Goal: Information Seeking & Learning: Learn about a topic

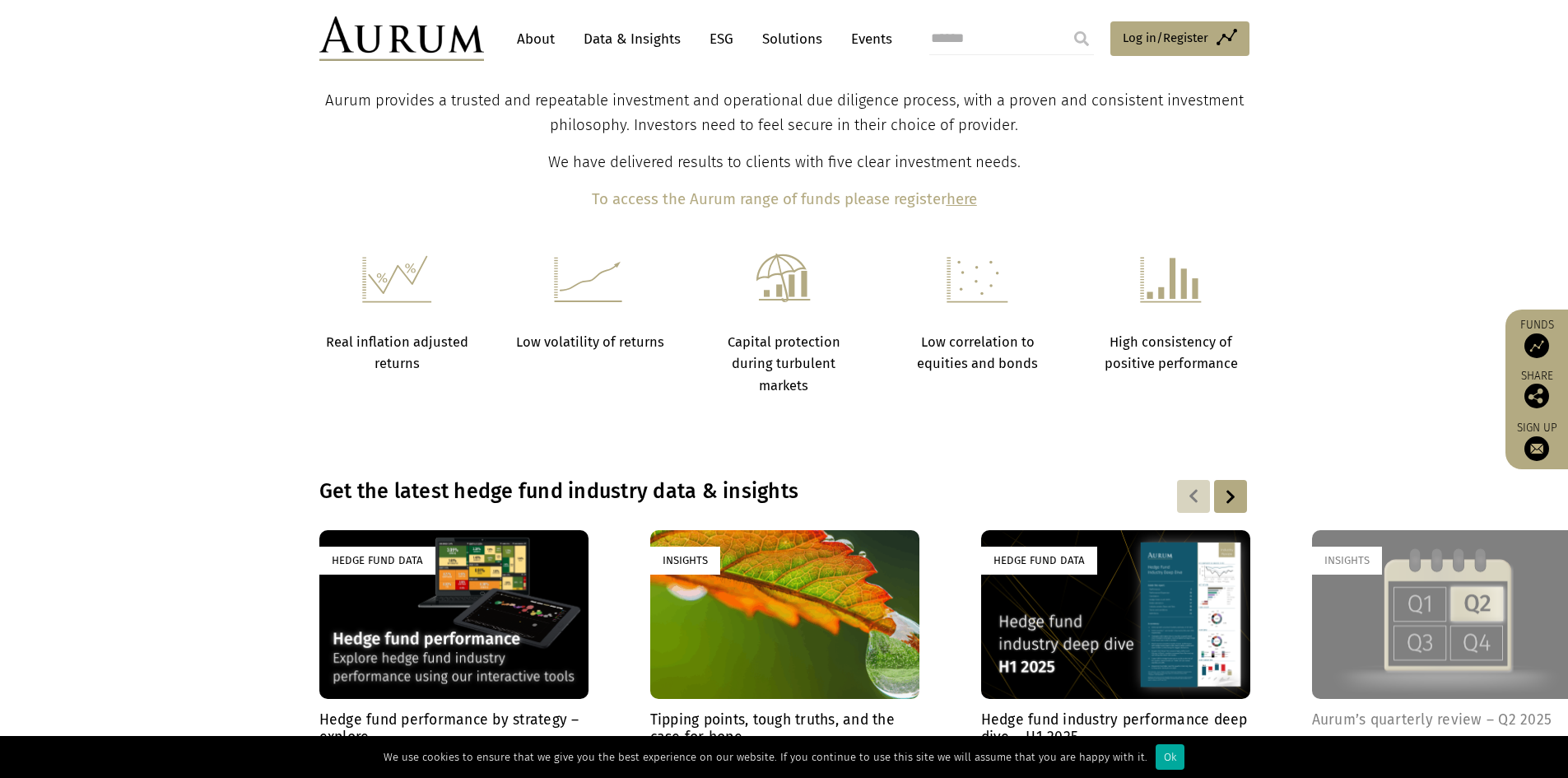
scroll to position [987, 0]
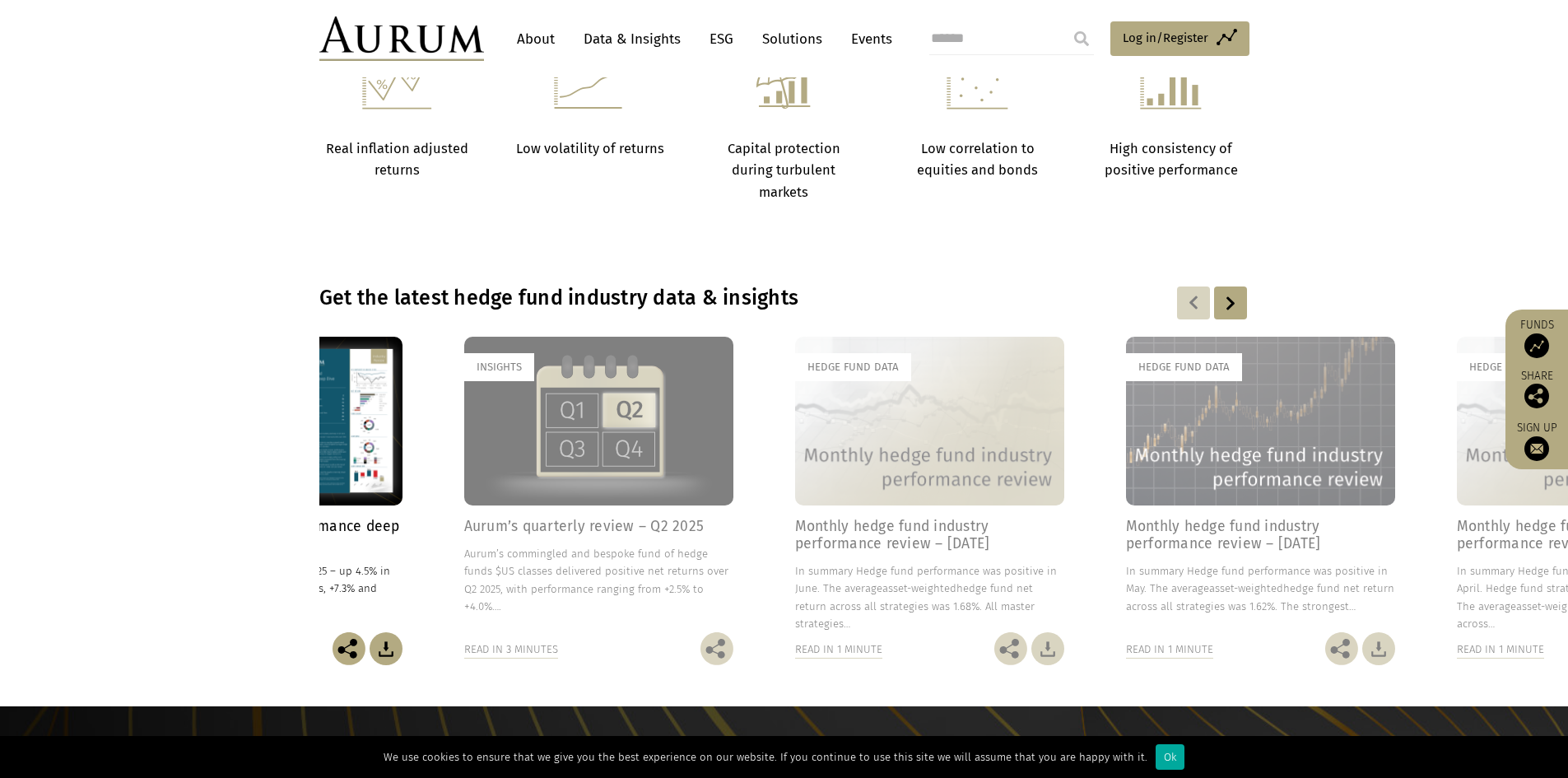
drag, startPoint x: 1407, startPoint y: 584, endPoint x: 572, endPoint y: 563, distance: 835.3
click at [572, 563] on p "Aurum’s commingled and bespoke fund of hedge funds $US classes delivered positi…" at bounding box center [598, 580] width 269 height 70
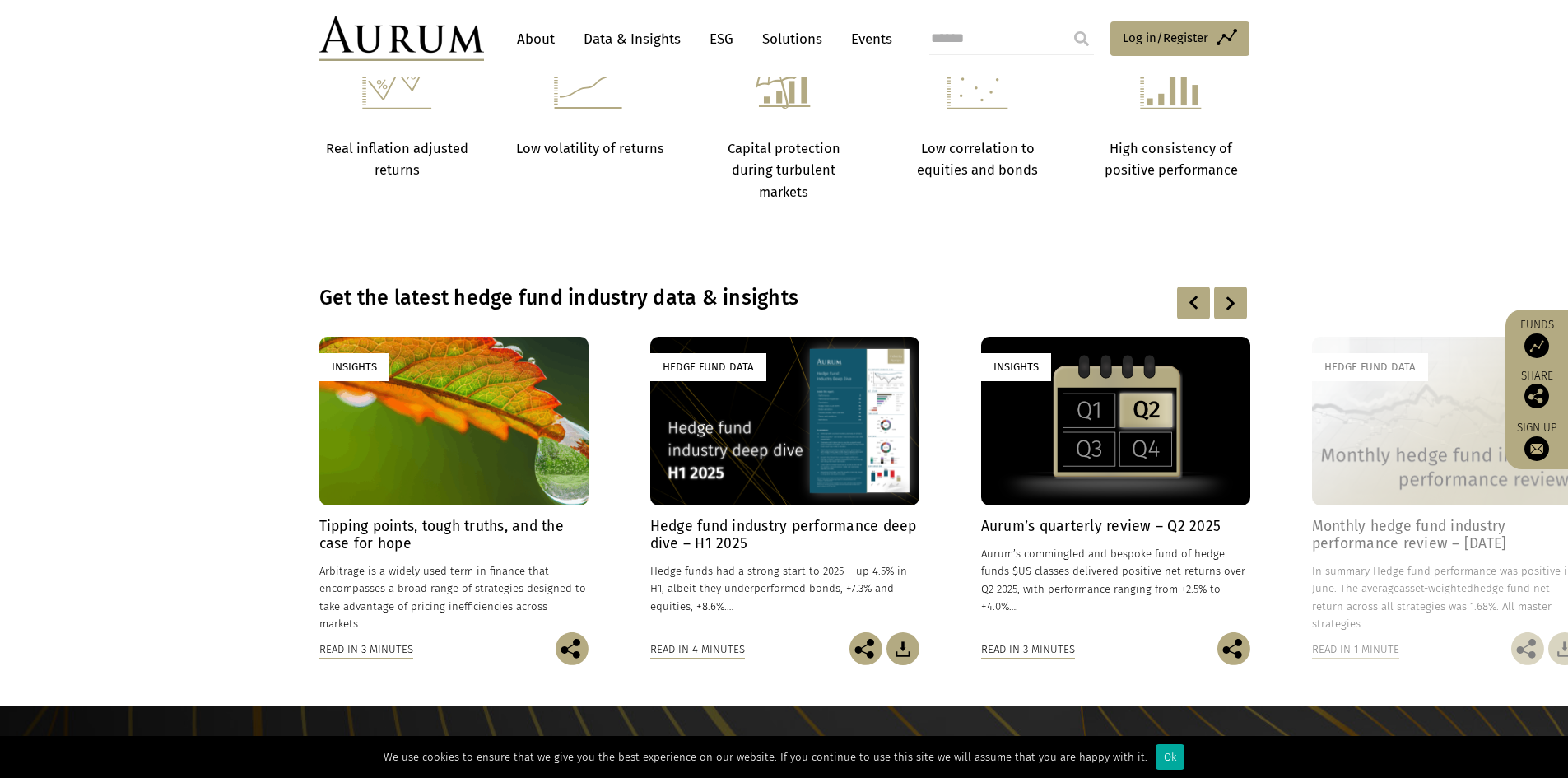
click at [1344, 537] on h4 "Monthly hedge fund industry performance review – June 2025" at bounding box center [1446, 535] width 269 height 35
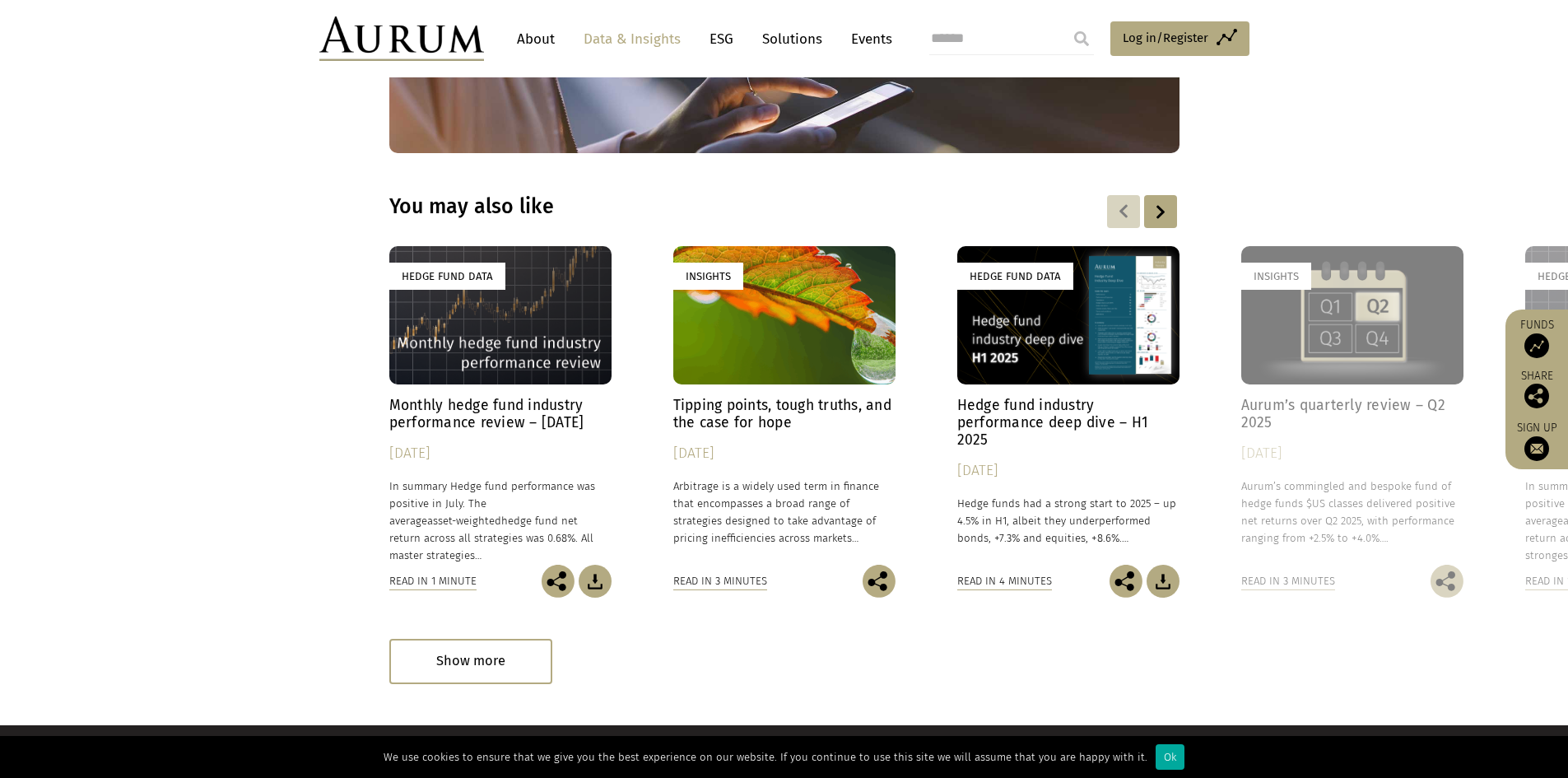
scroll to position [2305, 0]
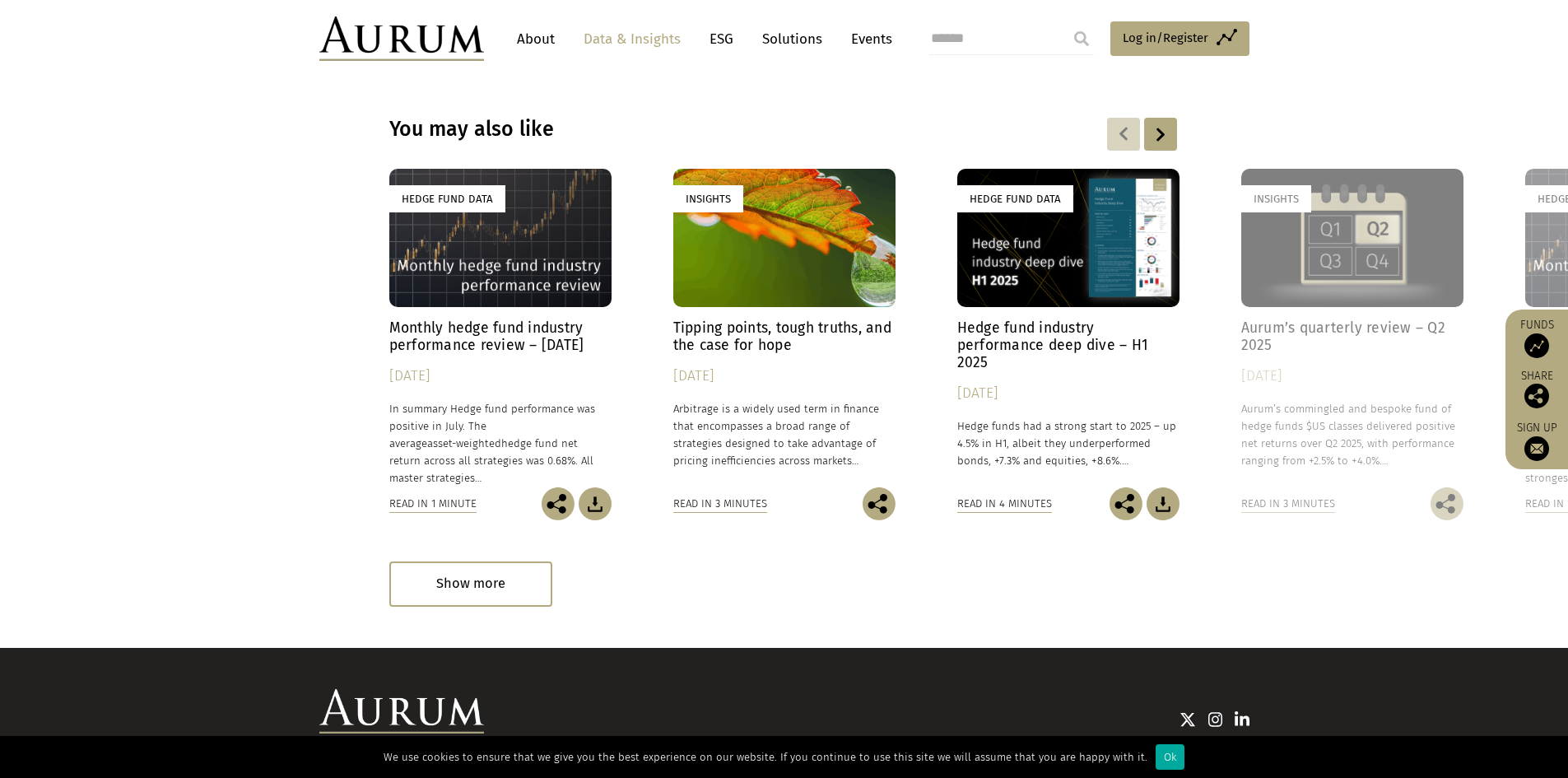
click at [1020, 351] on h4 "Hedge fund industry performance deep dive – H1 2025" at bounding box center [1068, 345] width 222 height 52
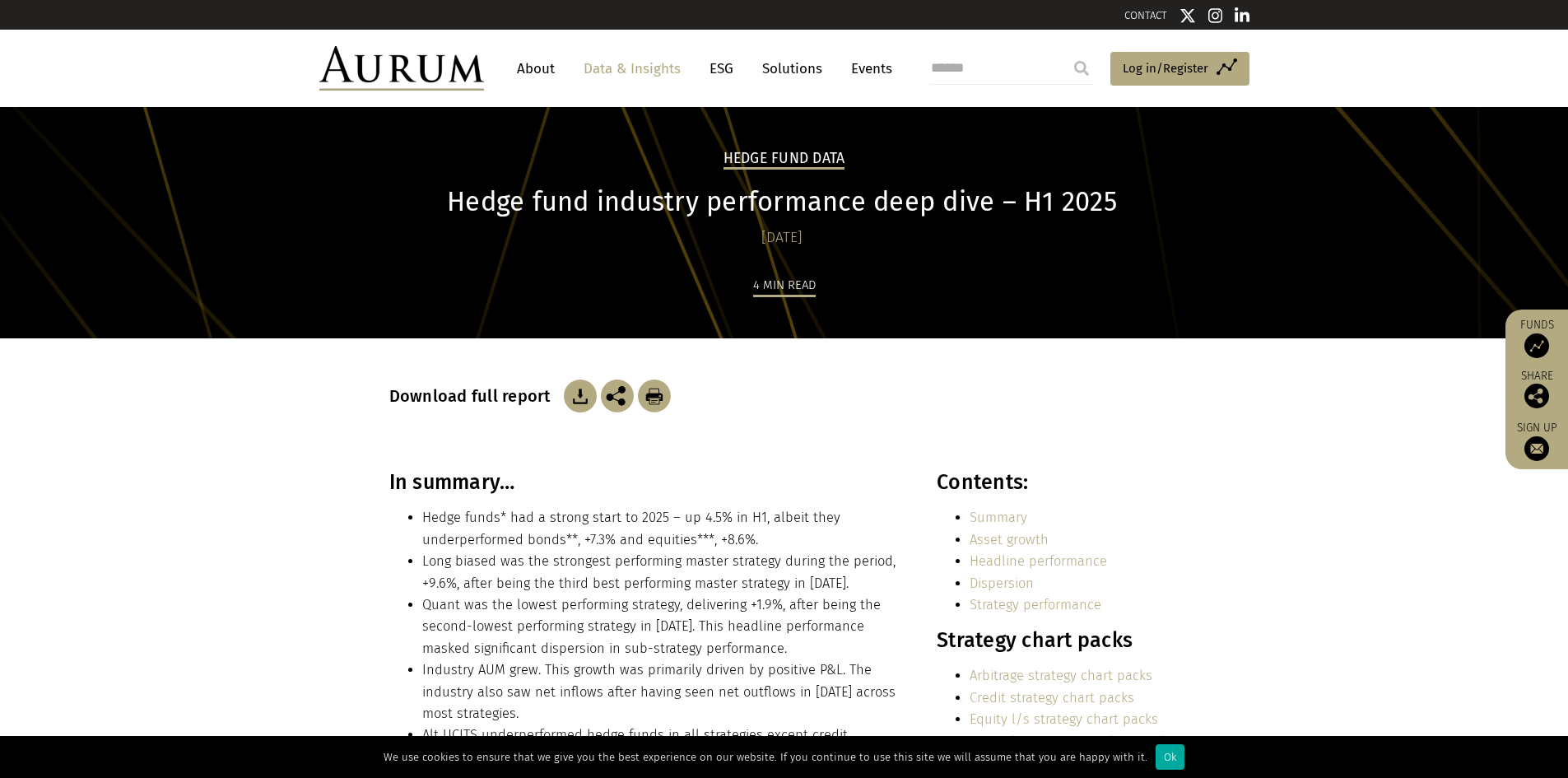
click at [561, 77] on link "About" at bounding box center [536, 69] width 54 height 31
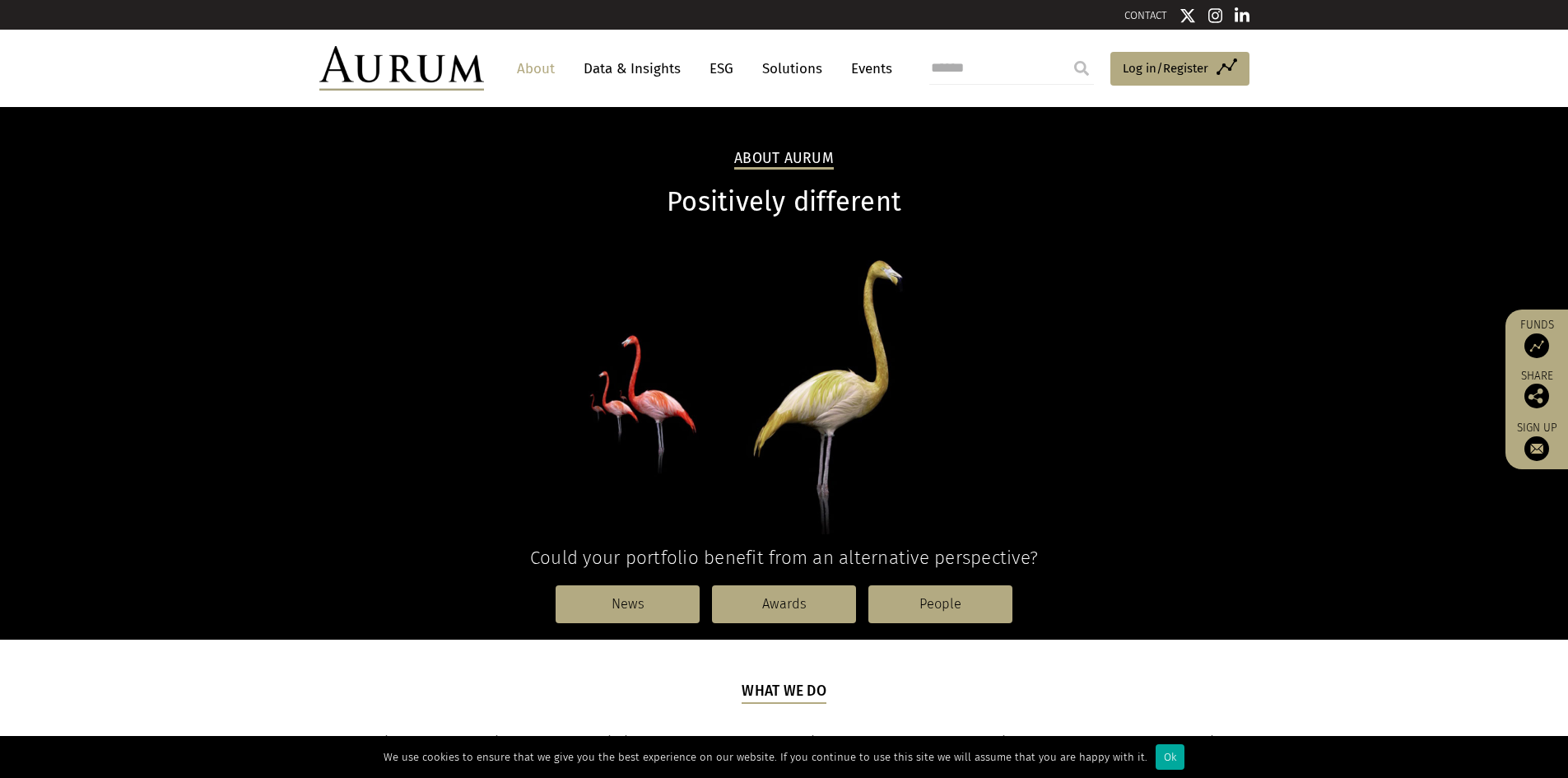
click at [631, 63] on link "Data & Insights" at bounding box center [632, 69] width 113 height 31
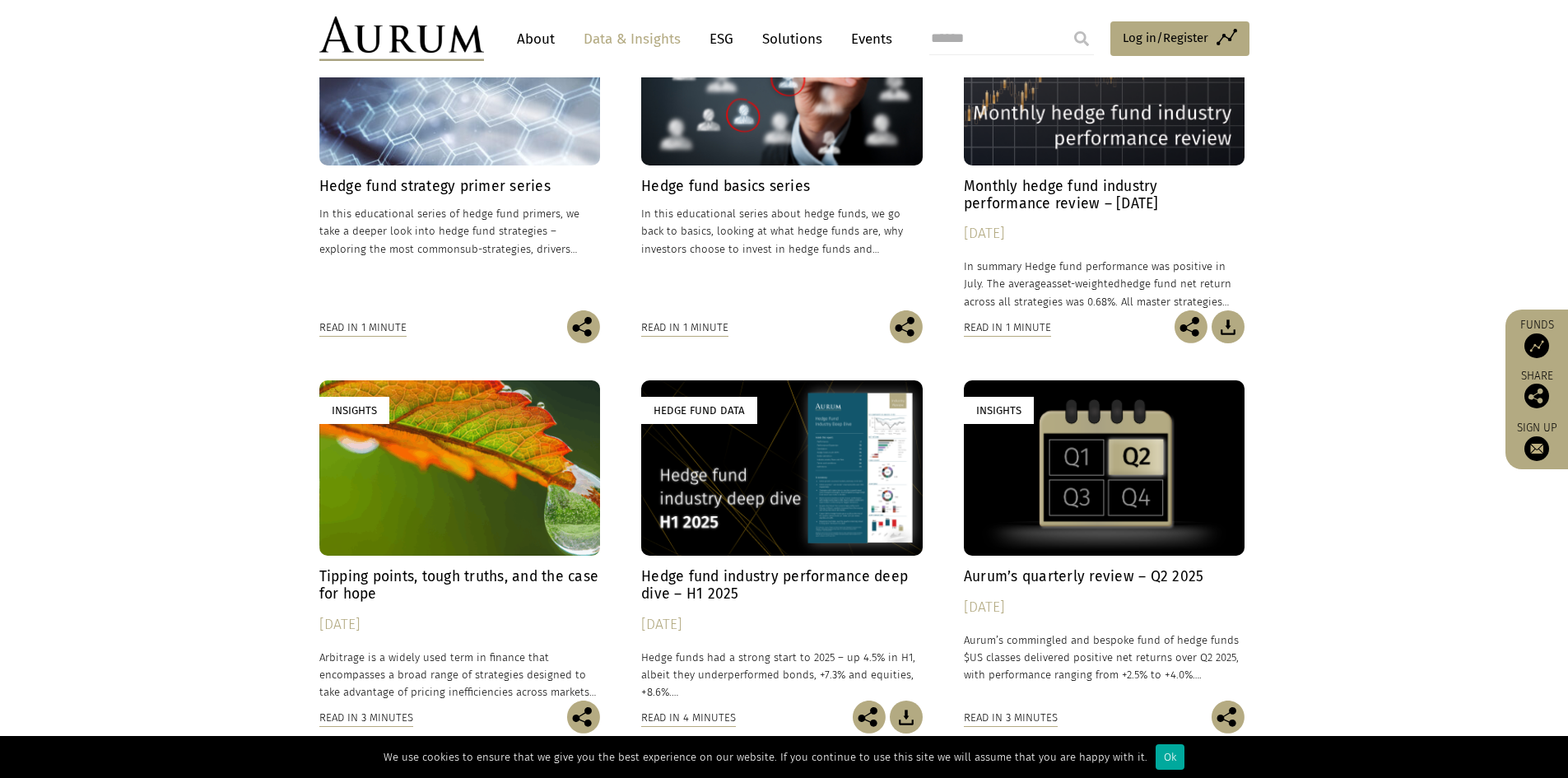
scroll to position [494, 0]
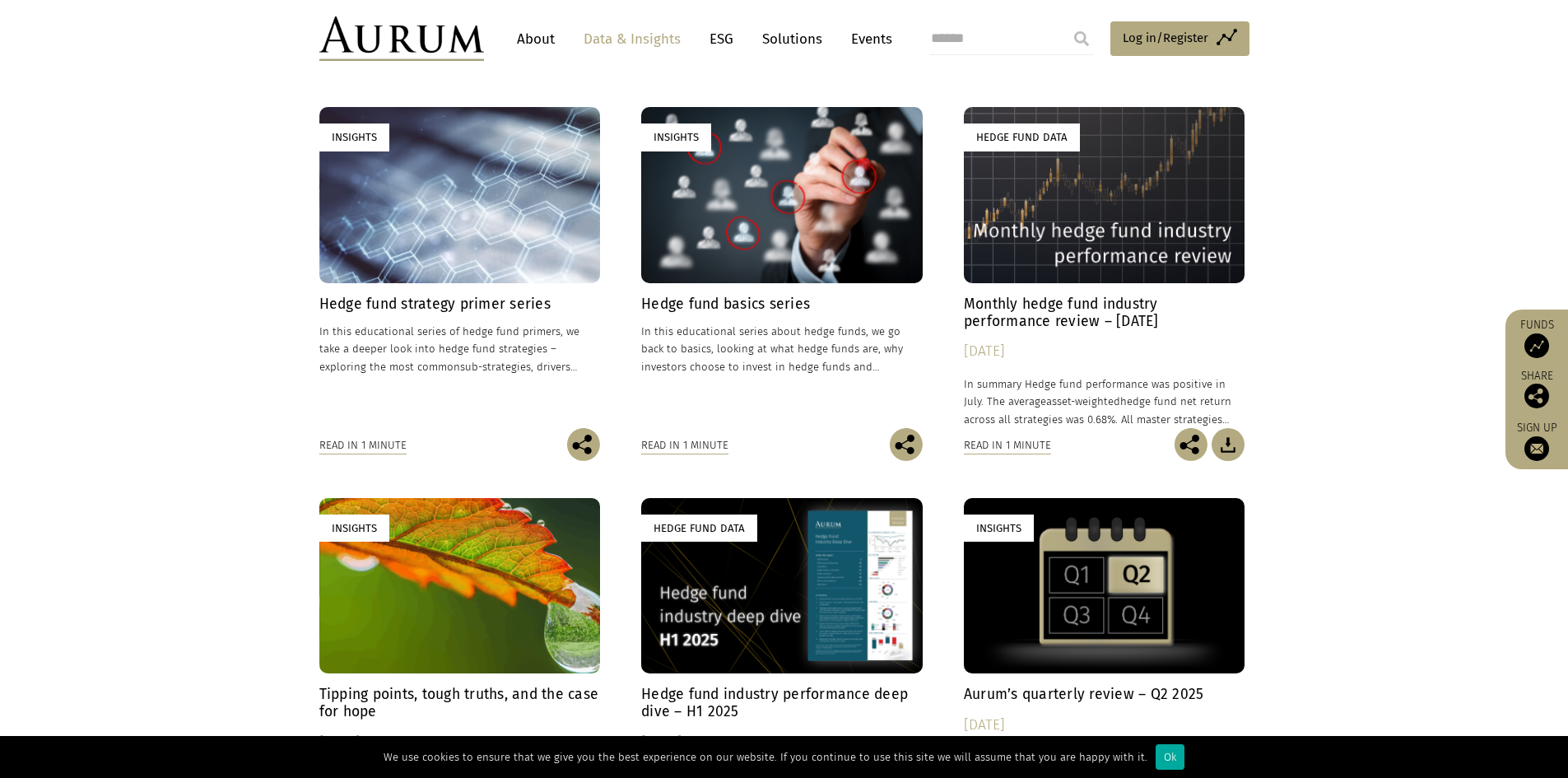
click at [501, 300] on h4 "Hedge fund strategy primer series" at bounding box center [460, 304] width 282 height 17
click at [775, 37] on link "Solutions" at bounding box center [793, 39] width 77 height 31
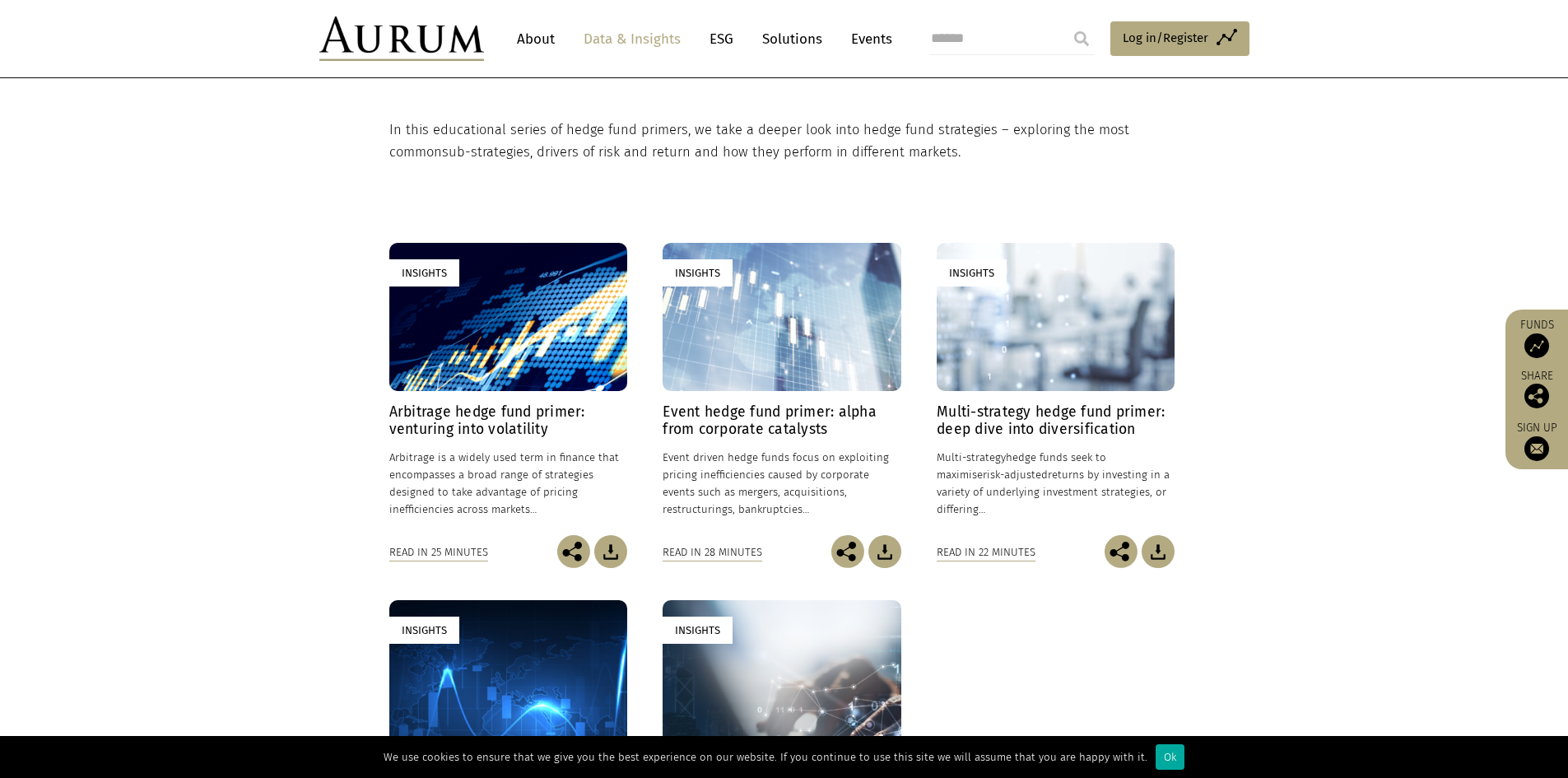
scroll to position [494, 0]
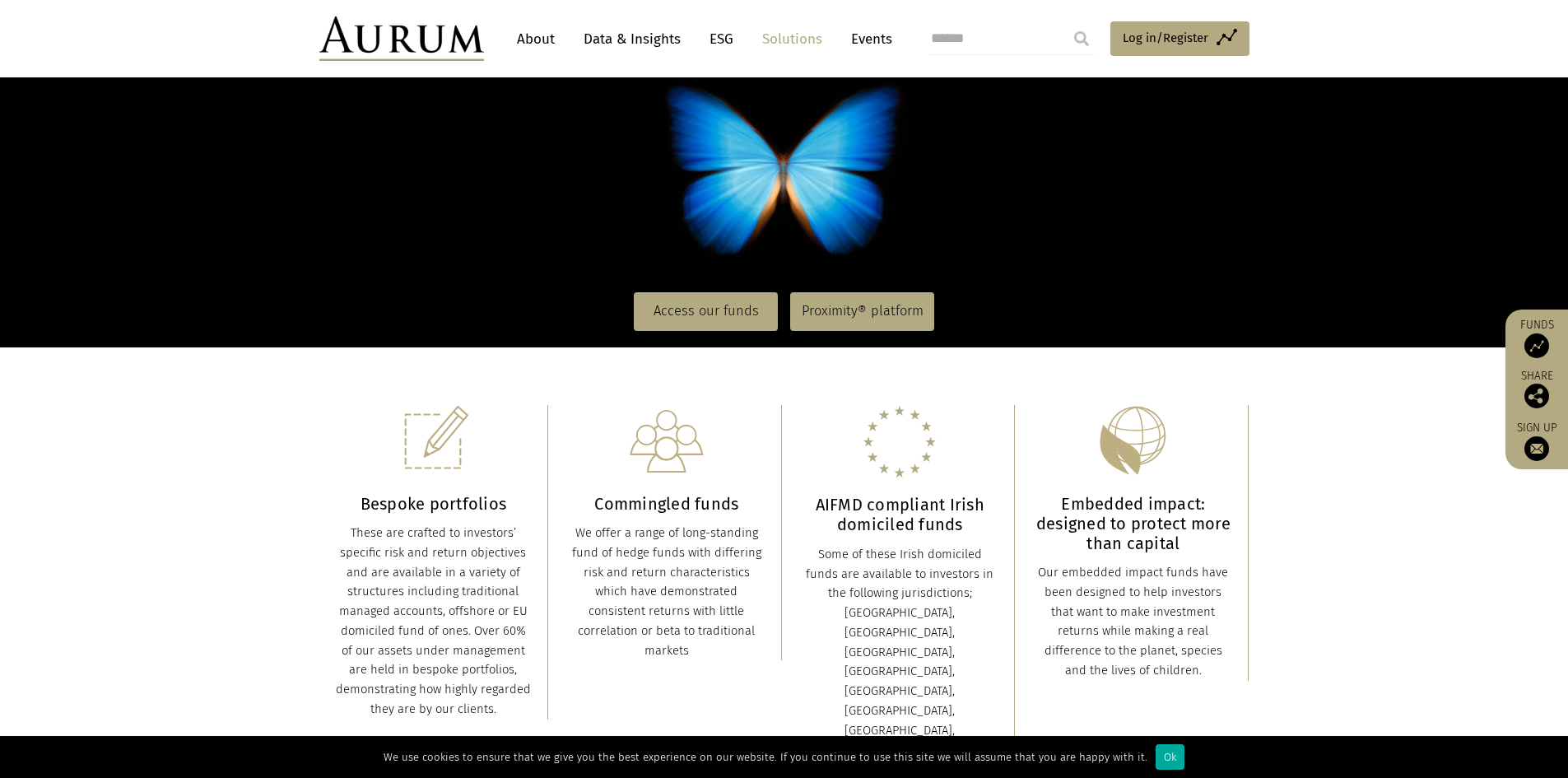
scroll to position [164, 0]
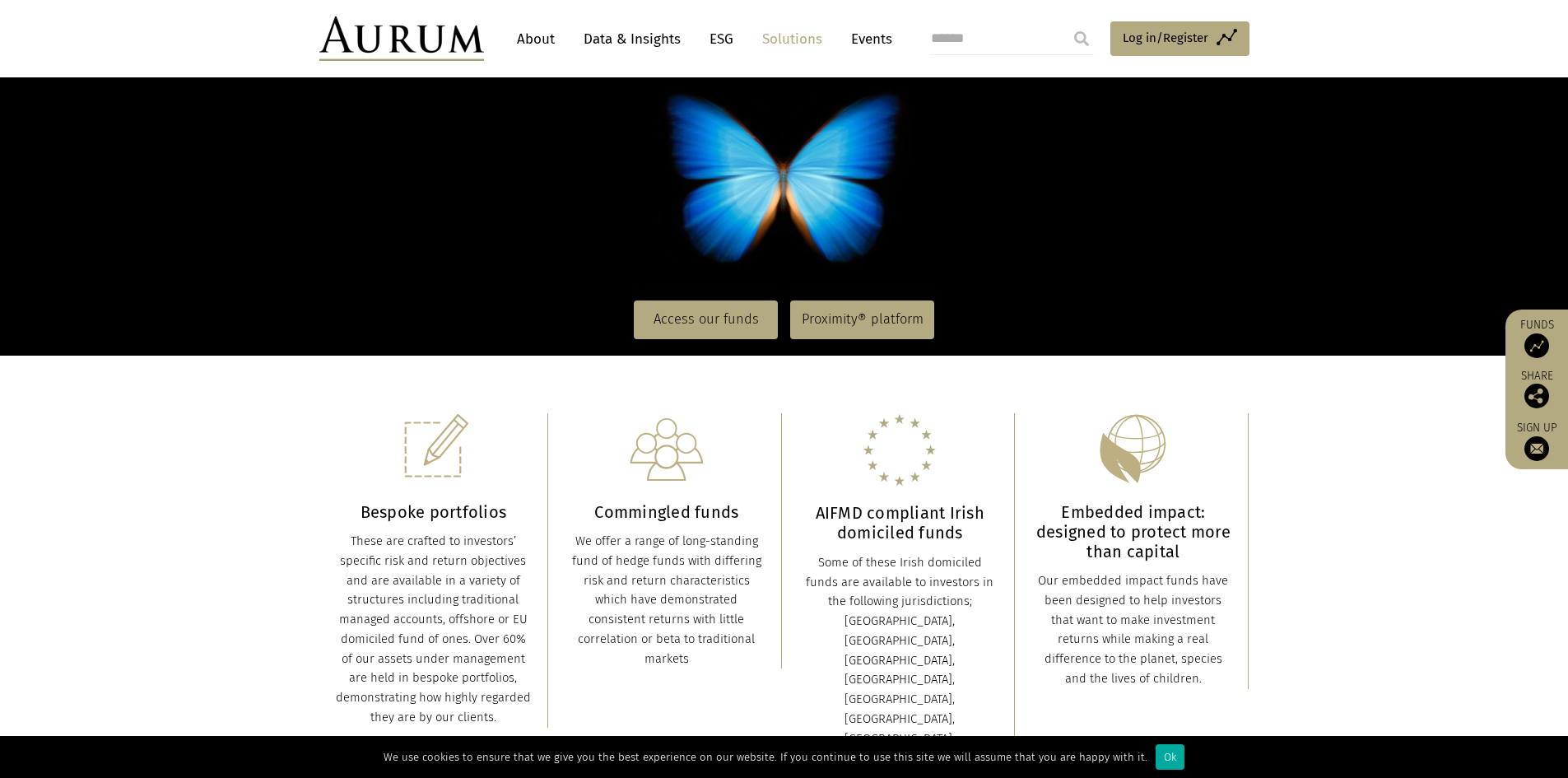
click at [883, 44] on link "Events" at bounding box center [867, 39] width 49 height 31
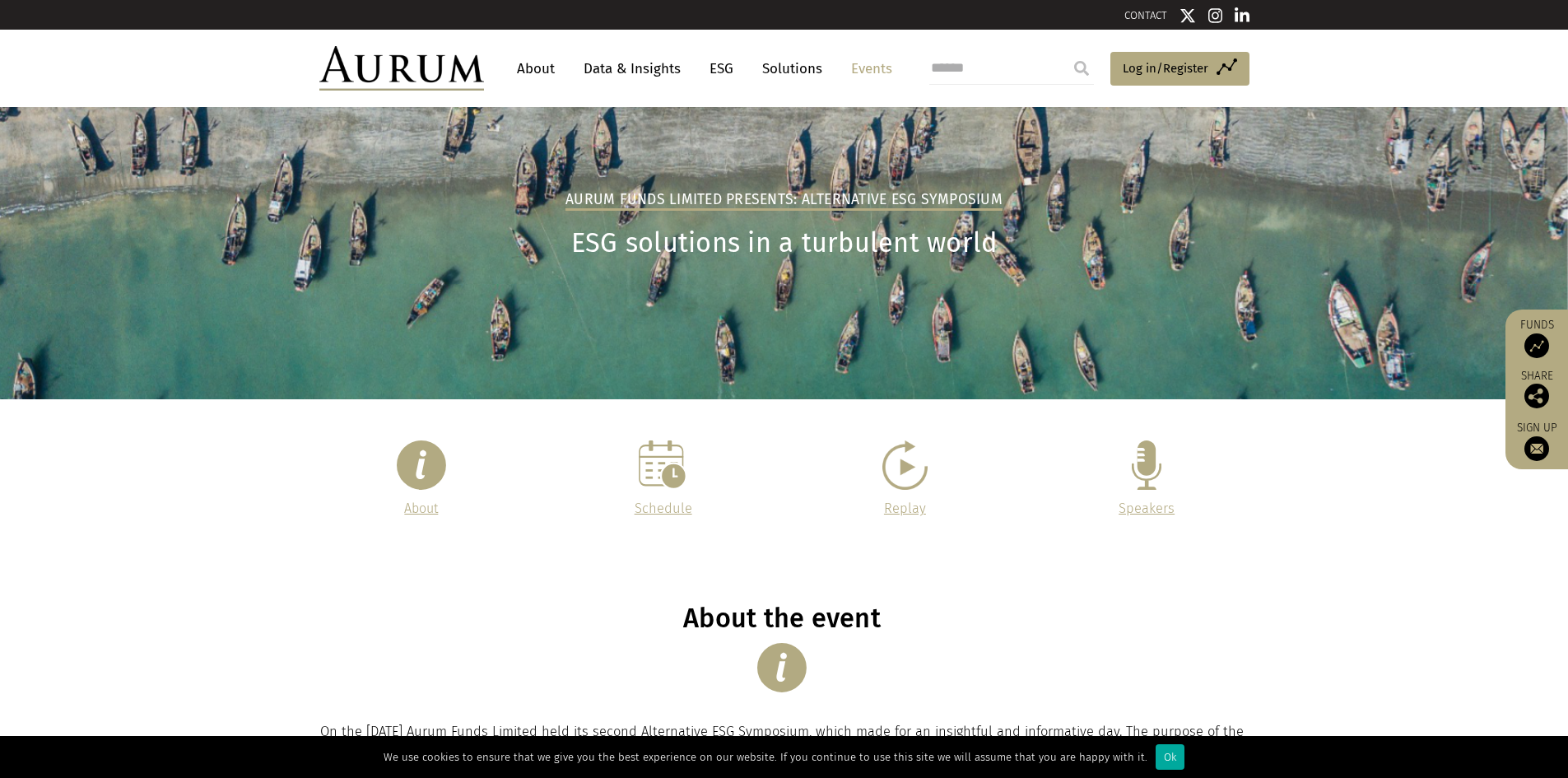
click at [548, 66] on link "About" at bounding box center [536, 69] width 54 height 31
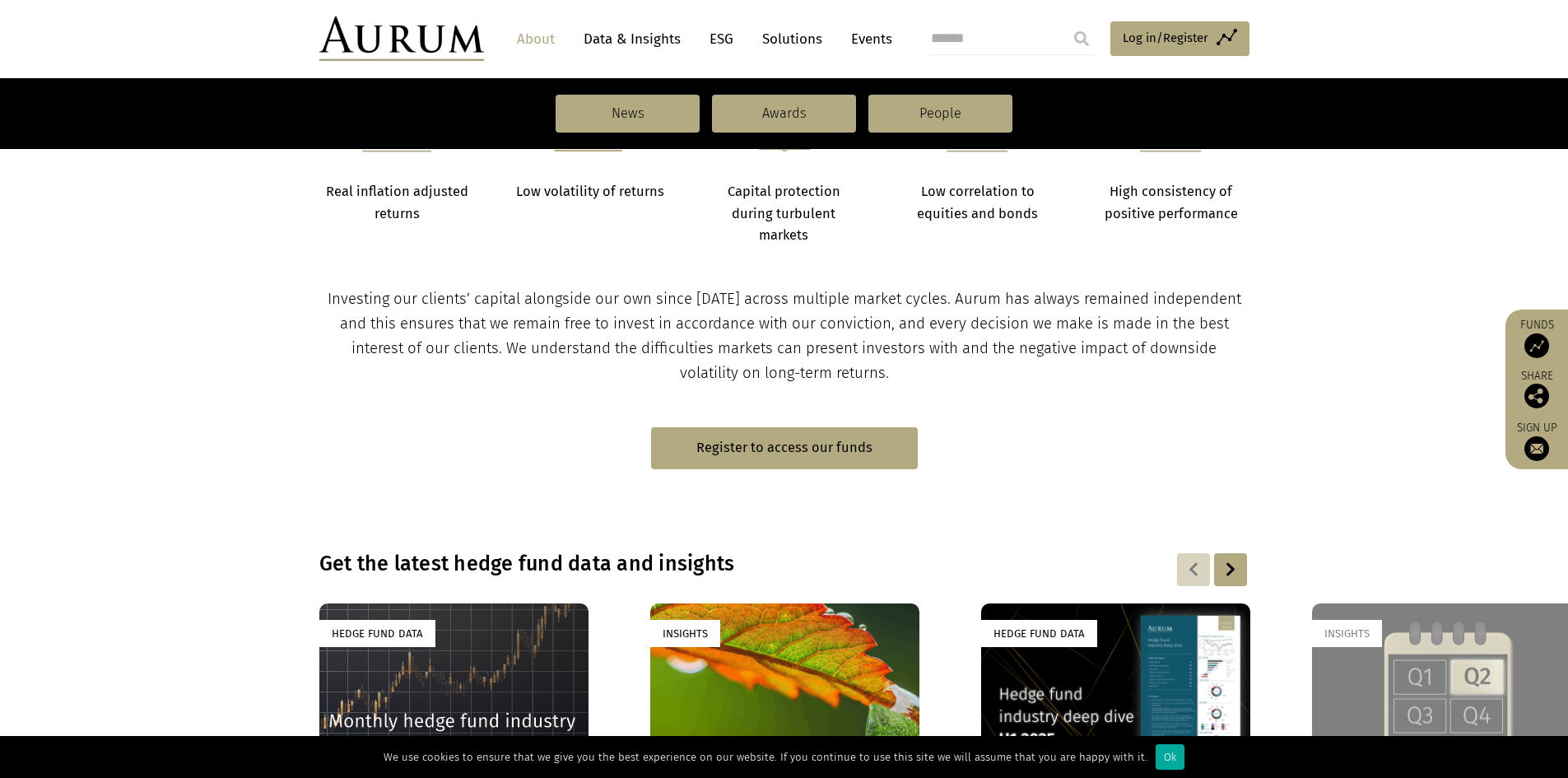
scroll to position [690, 0]
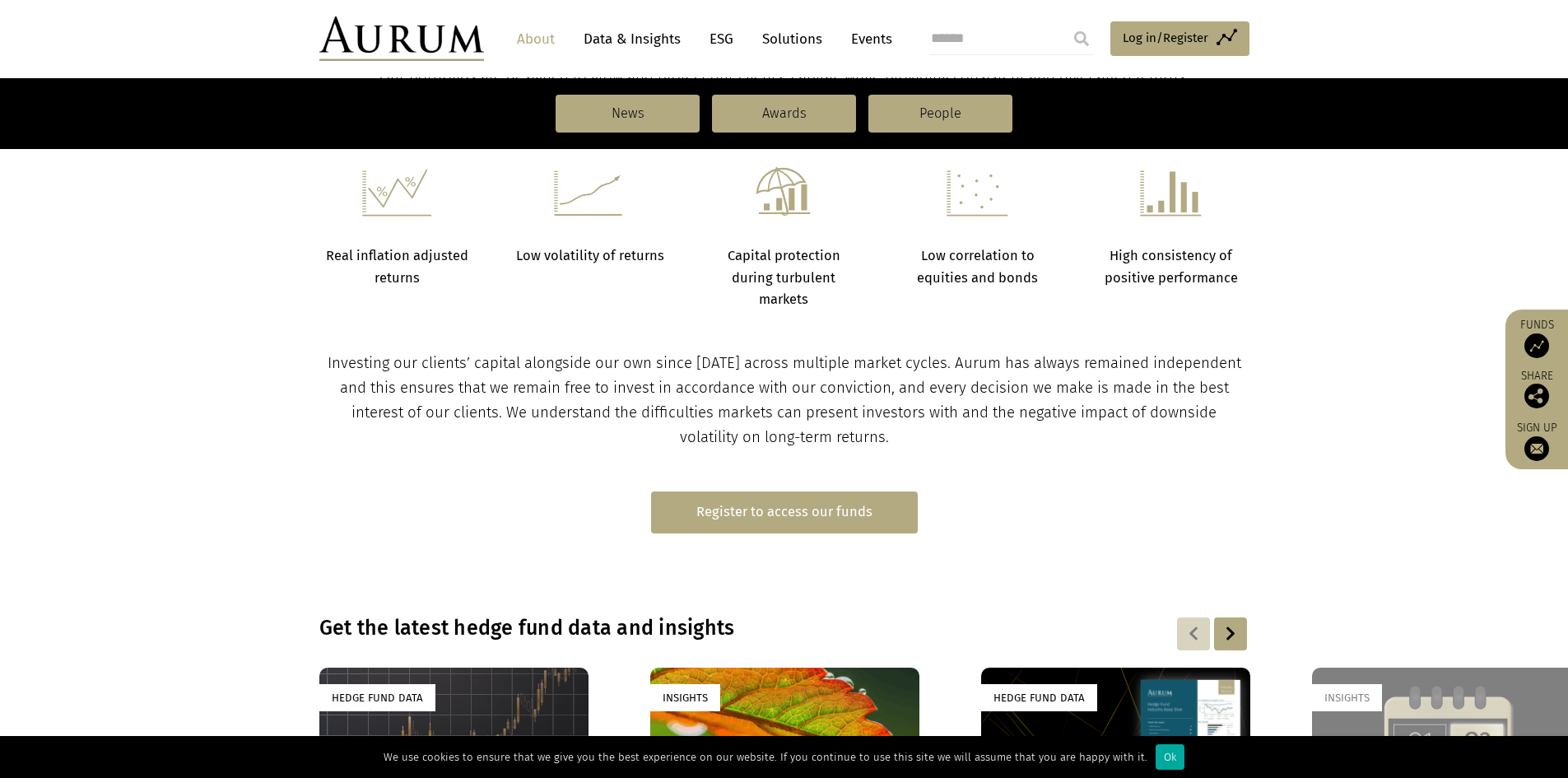
click at [833, 506] on link "Register to access our funds" at bounding box center [784, 512] width 266 height 42
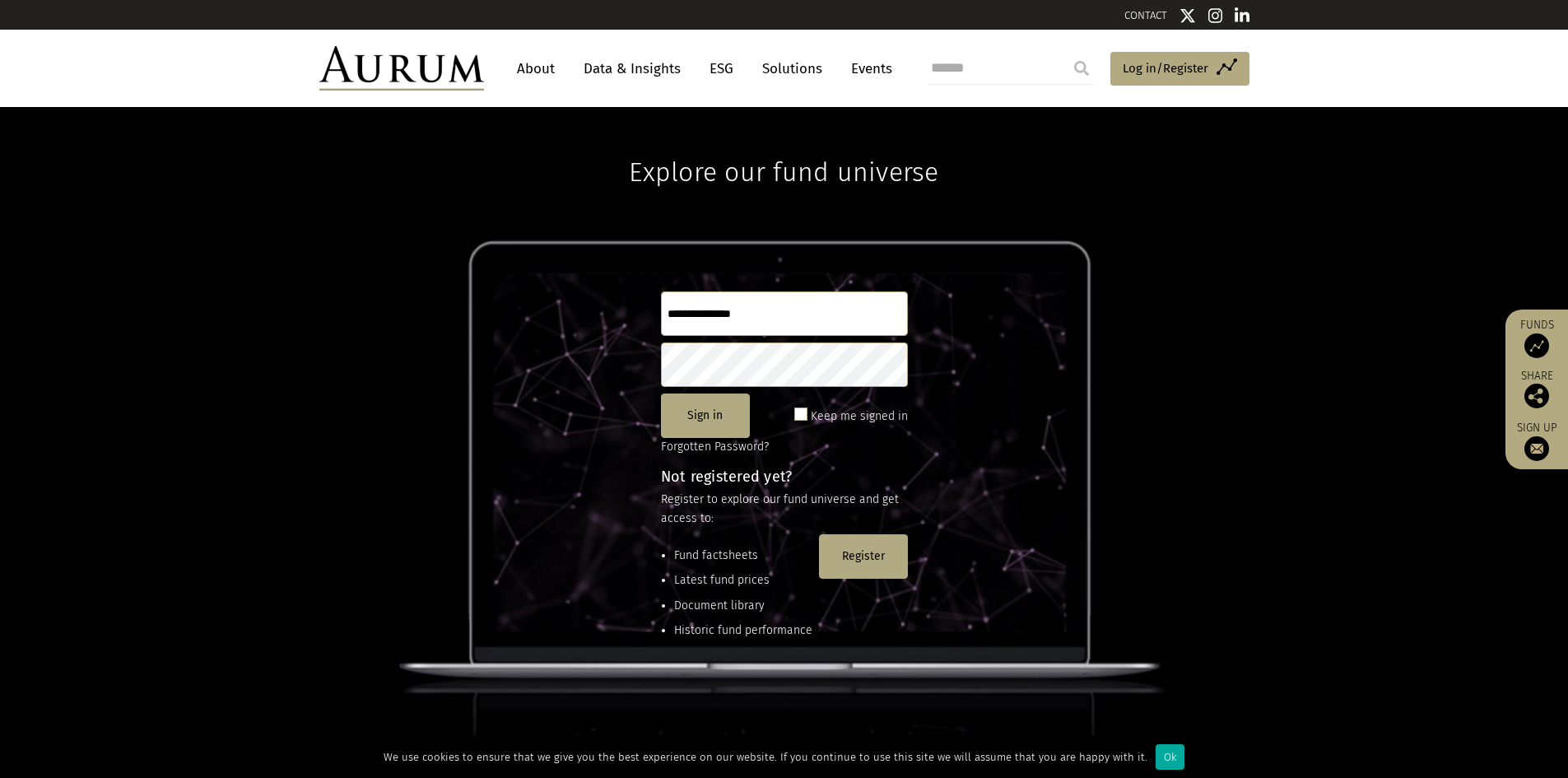
click at [554, 79] on link "About" at bounding box center [536, 69] width 54 height 31
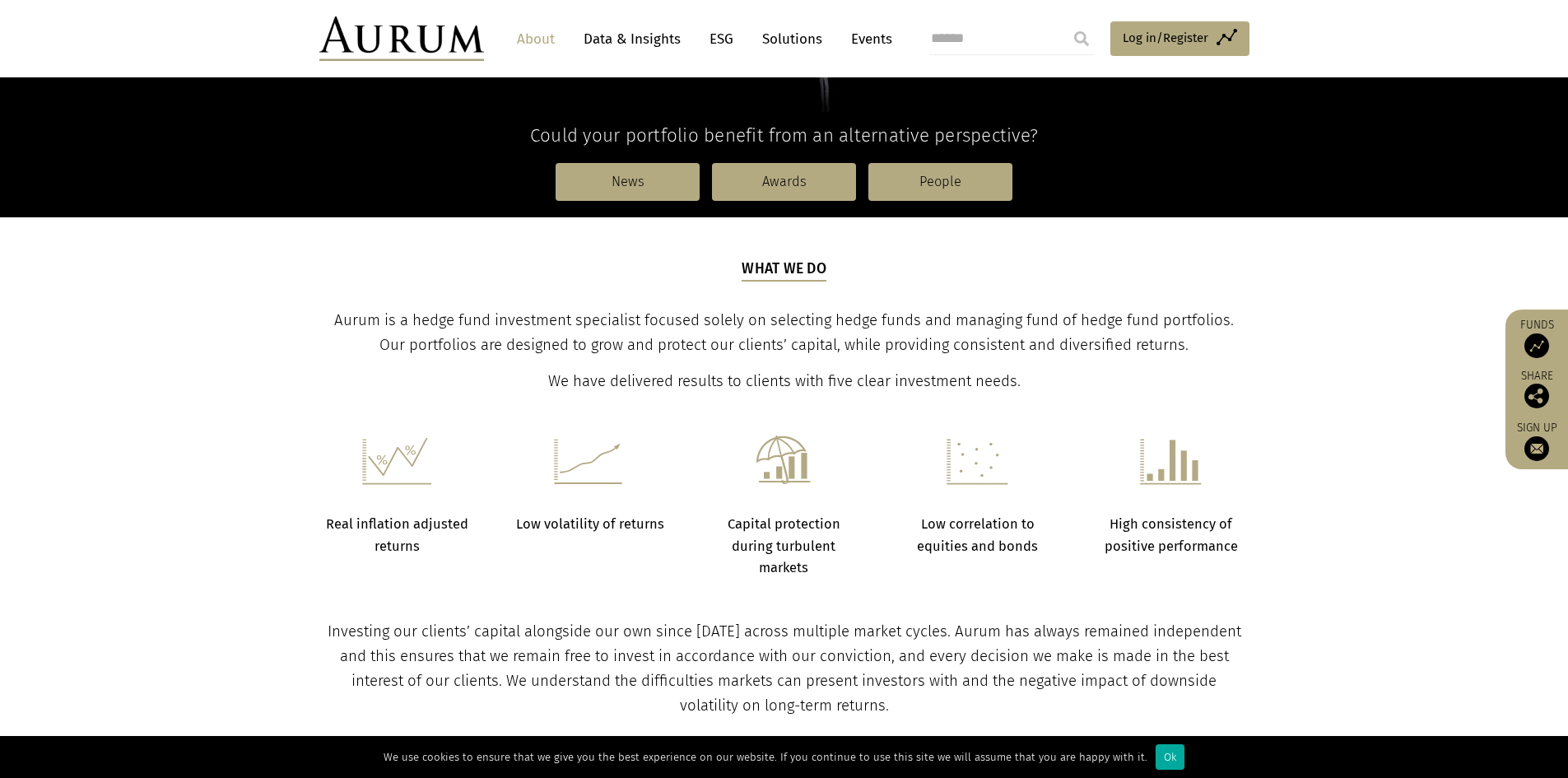
scroll to position [494, 0]
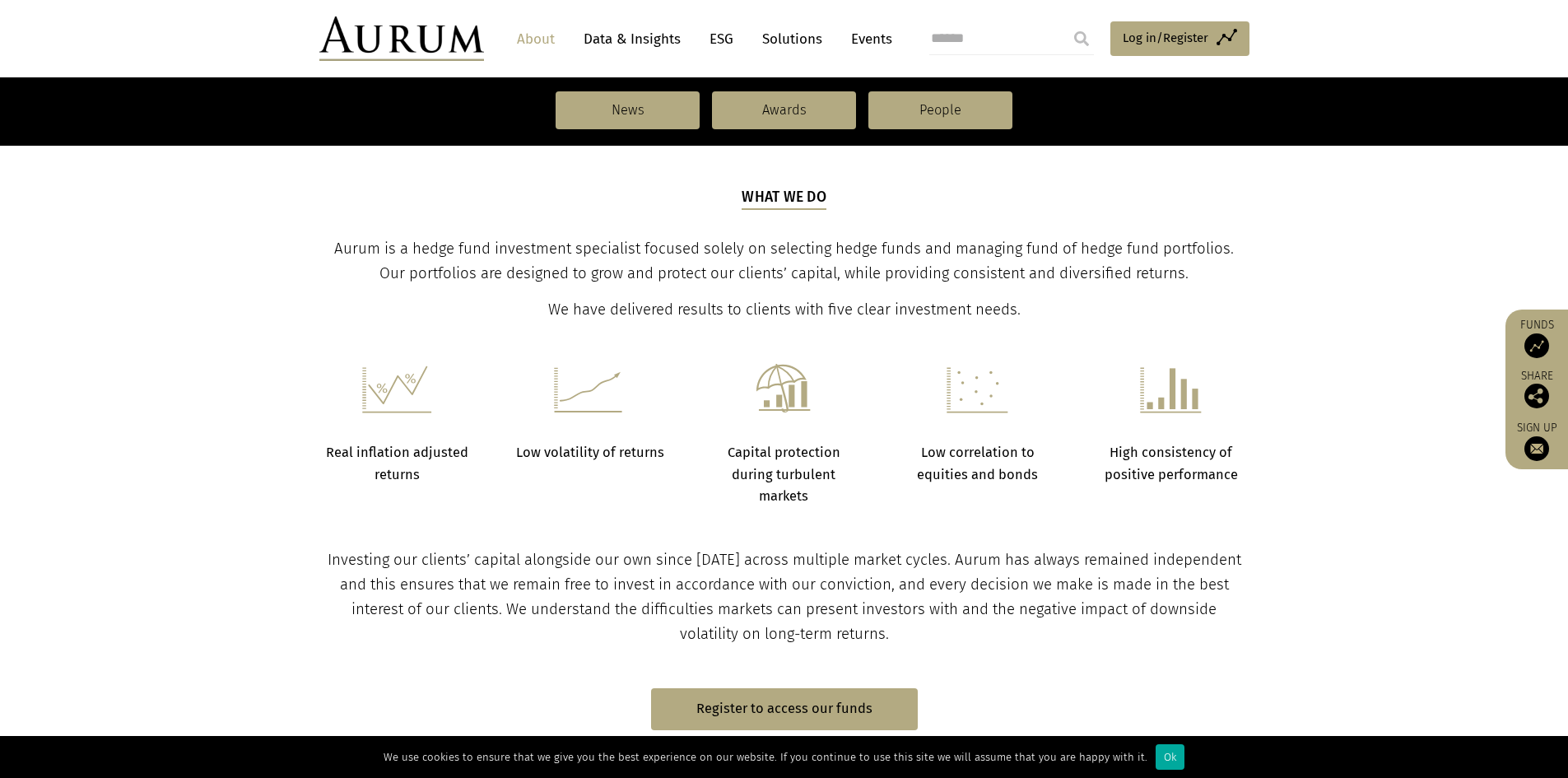
click at [822, 438] on div "Capital protection during turbulent markets" at bounding box center [784, 435] width 152 height 143
click at [757, 487] on p "Capital protection during turbulent markets" at bounding box center [784, 474] width 152 height 65
drag, startPoint x: 602, startPoint y: 450, endPoint x: 535, endPoint y: 430, distance: 69.9
click at [593, 446] on strong "Low volatility of returns" at bounding box center [590, 452] width 148 height 15
click at [455, 408] on h6 at bounding box center [397, 396] width 152 height 66
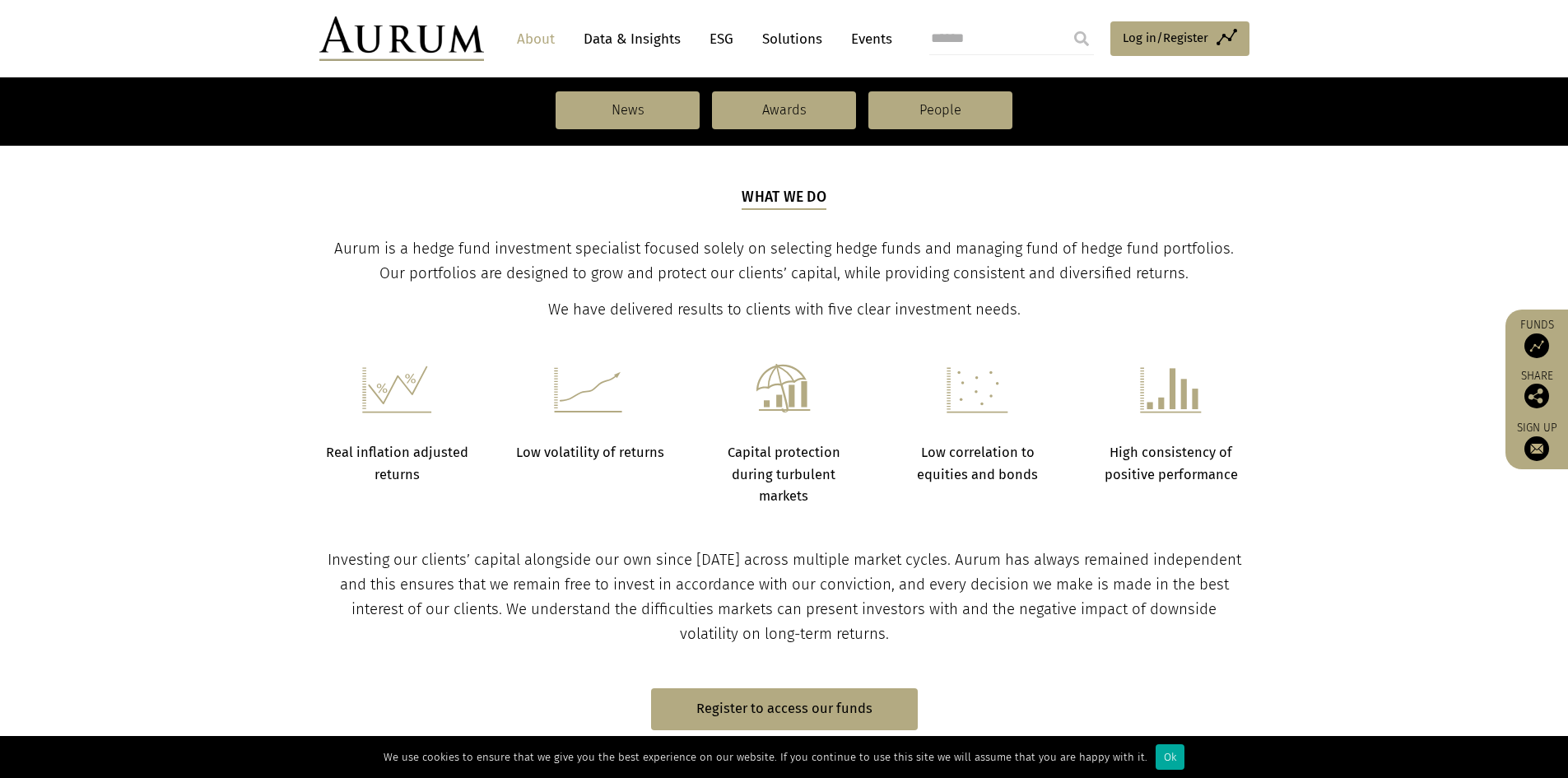
click at [411, 405] on img at bounding box center [397, 388] width 71 height 49
drag, startPoint x: 925, startPoint y: 351, endPoint x: 955, endPoint y: 358, distance: 30.8
click at [929, 354] on section "Real inflation adjusted returns Low volatility of returns Capital protection du…" at bounding box center [784, 415] width 1568 height 185
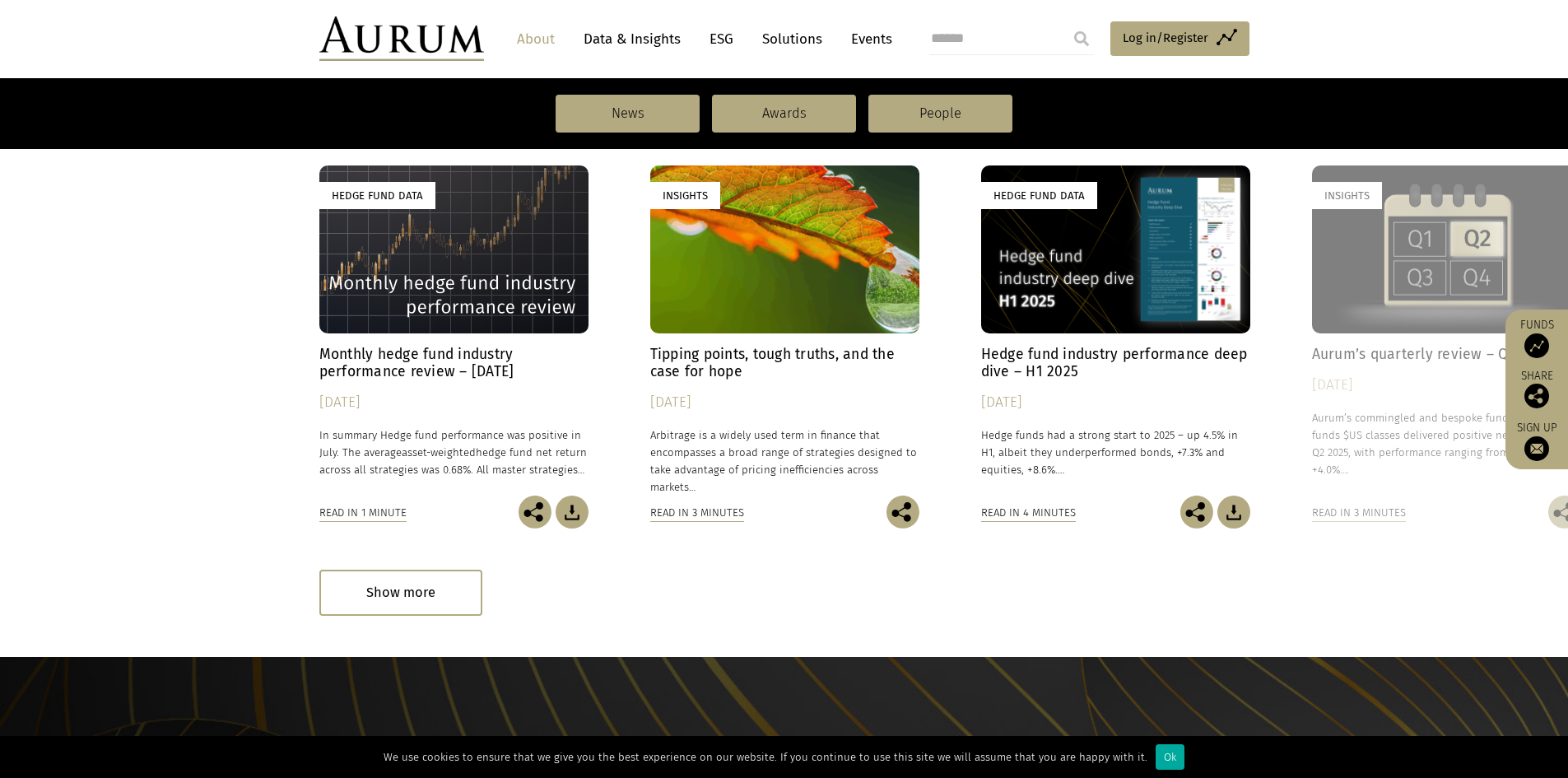
scroll to position [1153, 0]
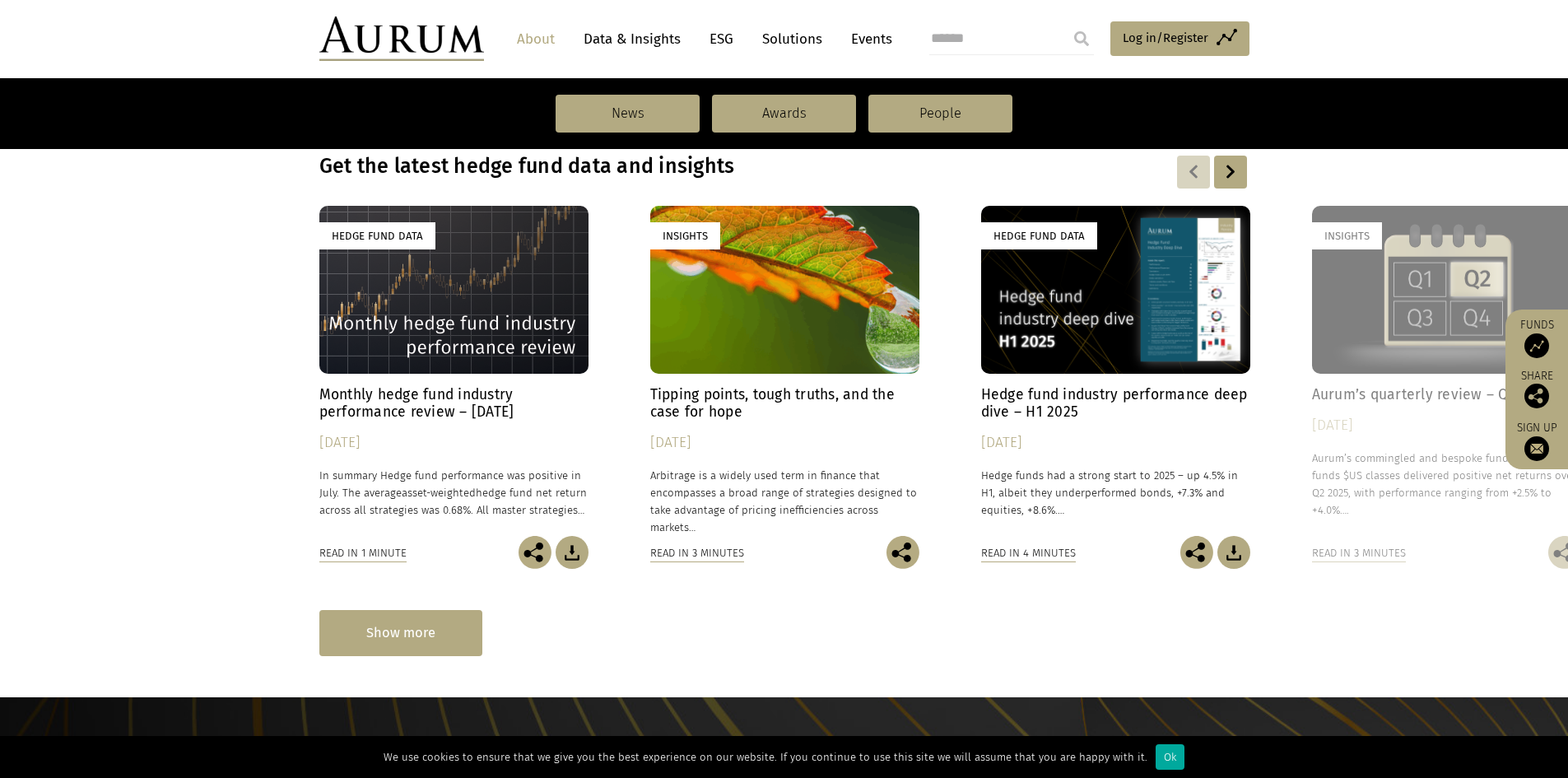
click at [434, 628] on div "Show more" at bounding box center [400, 632] width 163 height 45
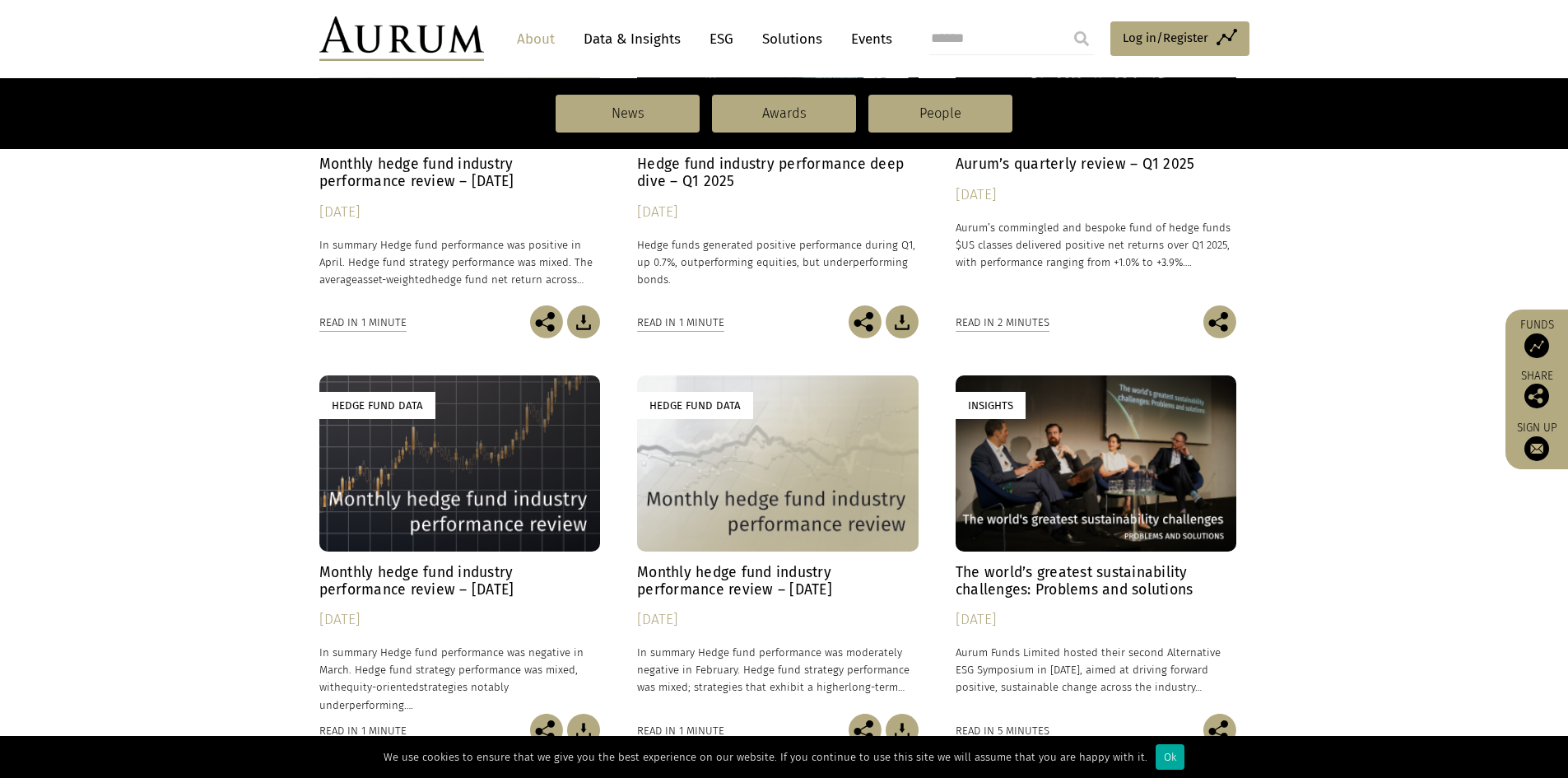
scroll to position [2305, 0]
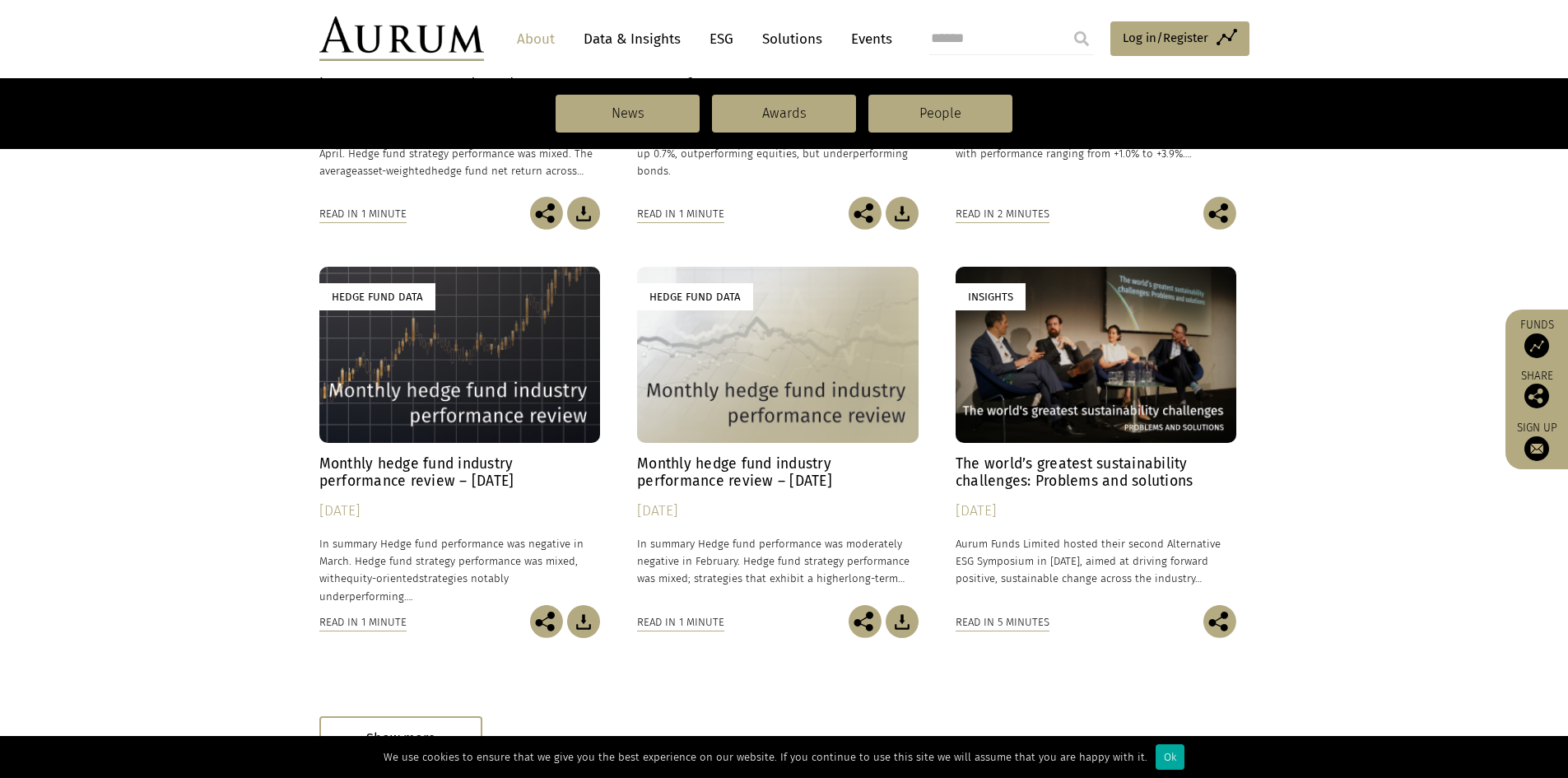
click at [468, 471] on h4 "Monthly hedge fund industry performance review – [DATE]" at bounding box center [460, 472] width 282 height 35
click at [717, 463] on h4 "Monthly hedge fund industry performance review – [DATE]" at bounding box center [777, 472] width 282 height 35
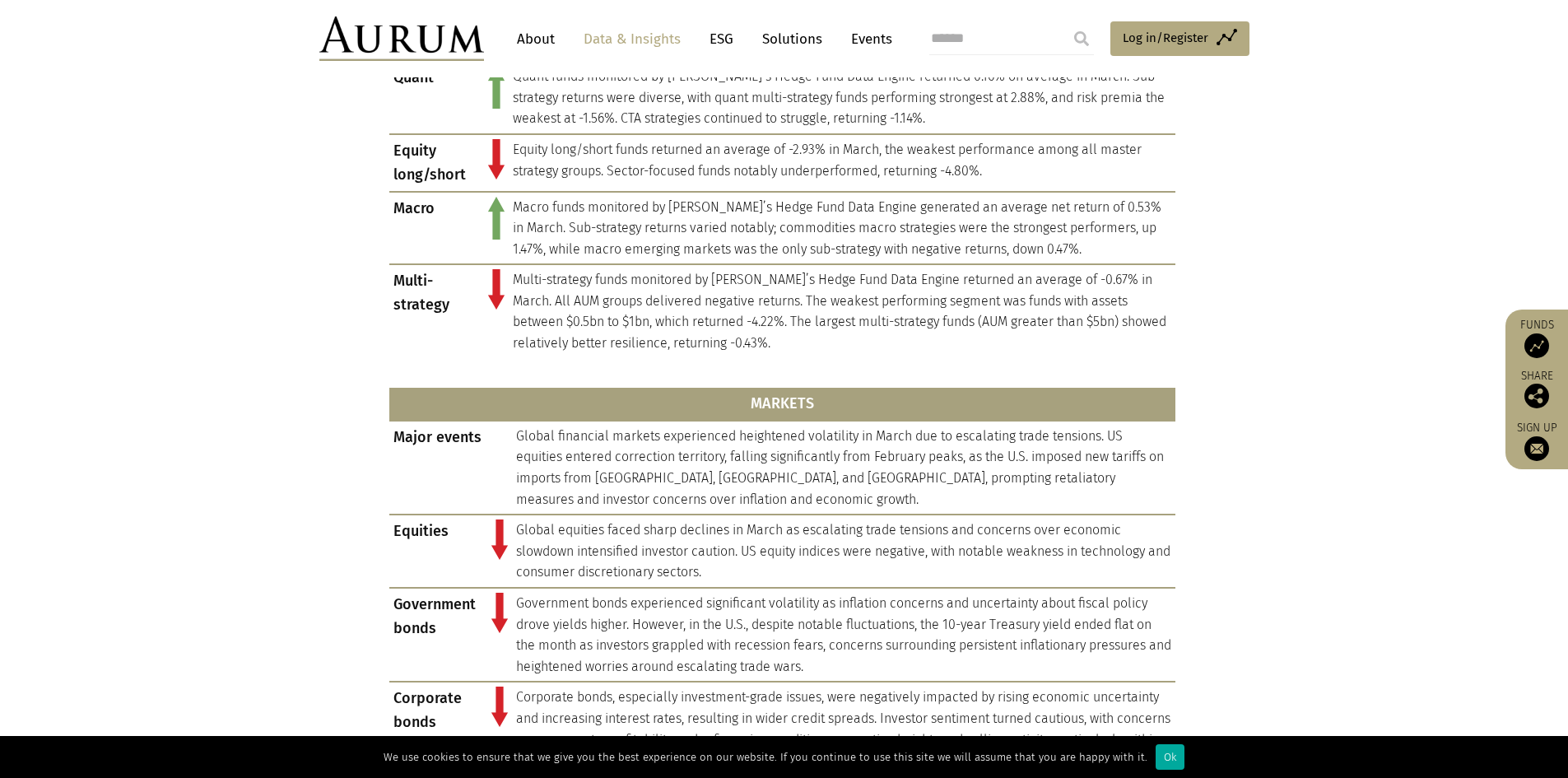
scroll to position [1482, 0]
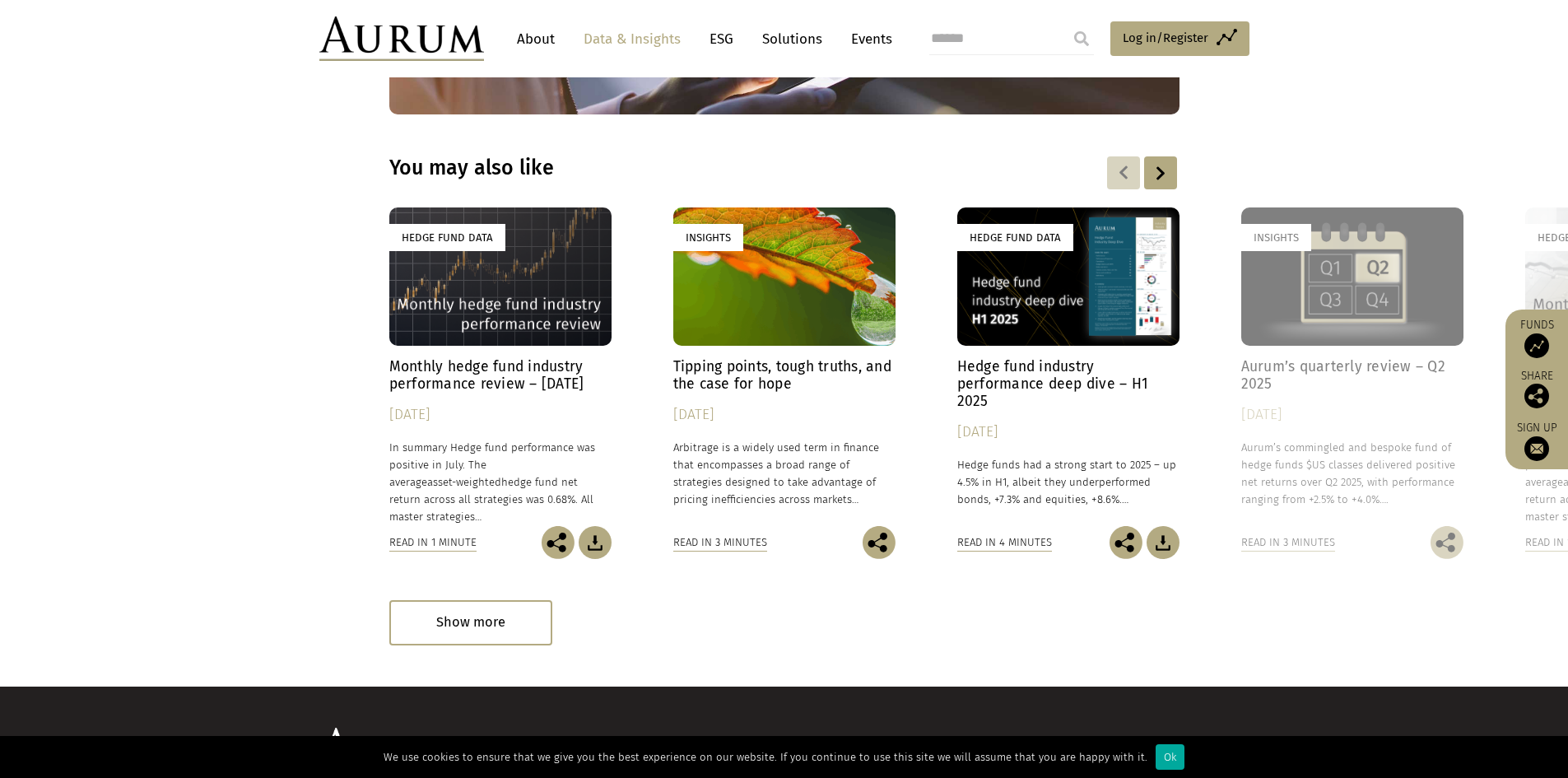
scroll to position [2148, 0]
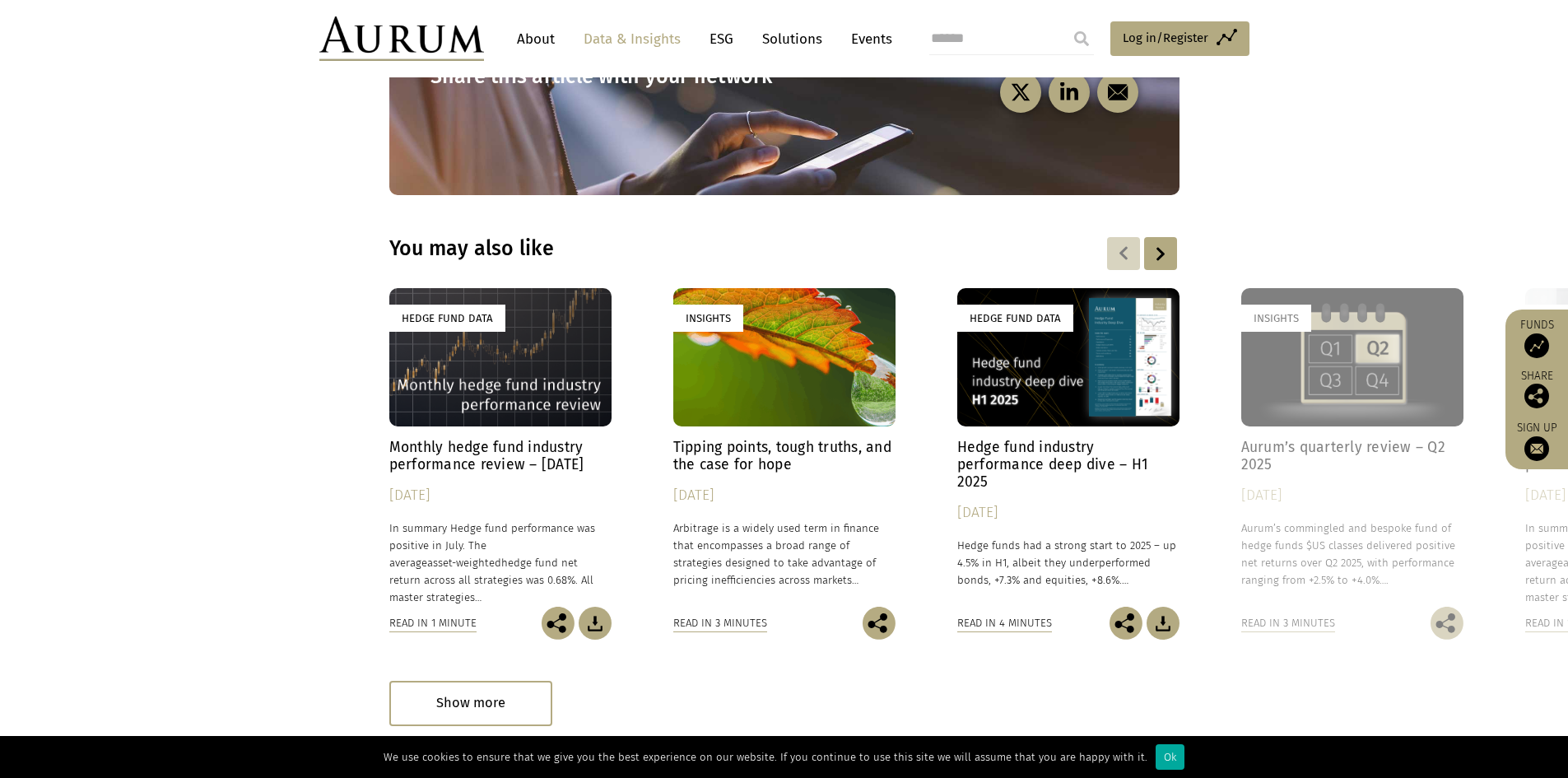
click at [990, 438] on h4 "Hedge fund industry performance deep dive – H1 2025" at bounding box center [1068, 464] width 222 height 52
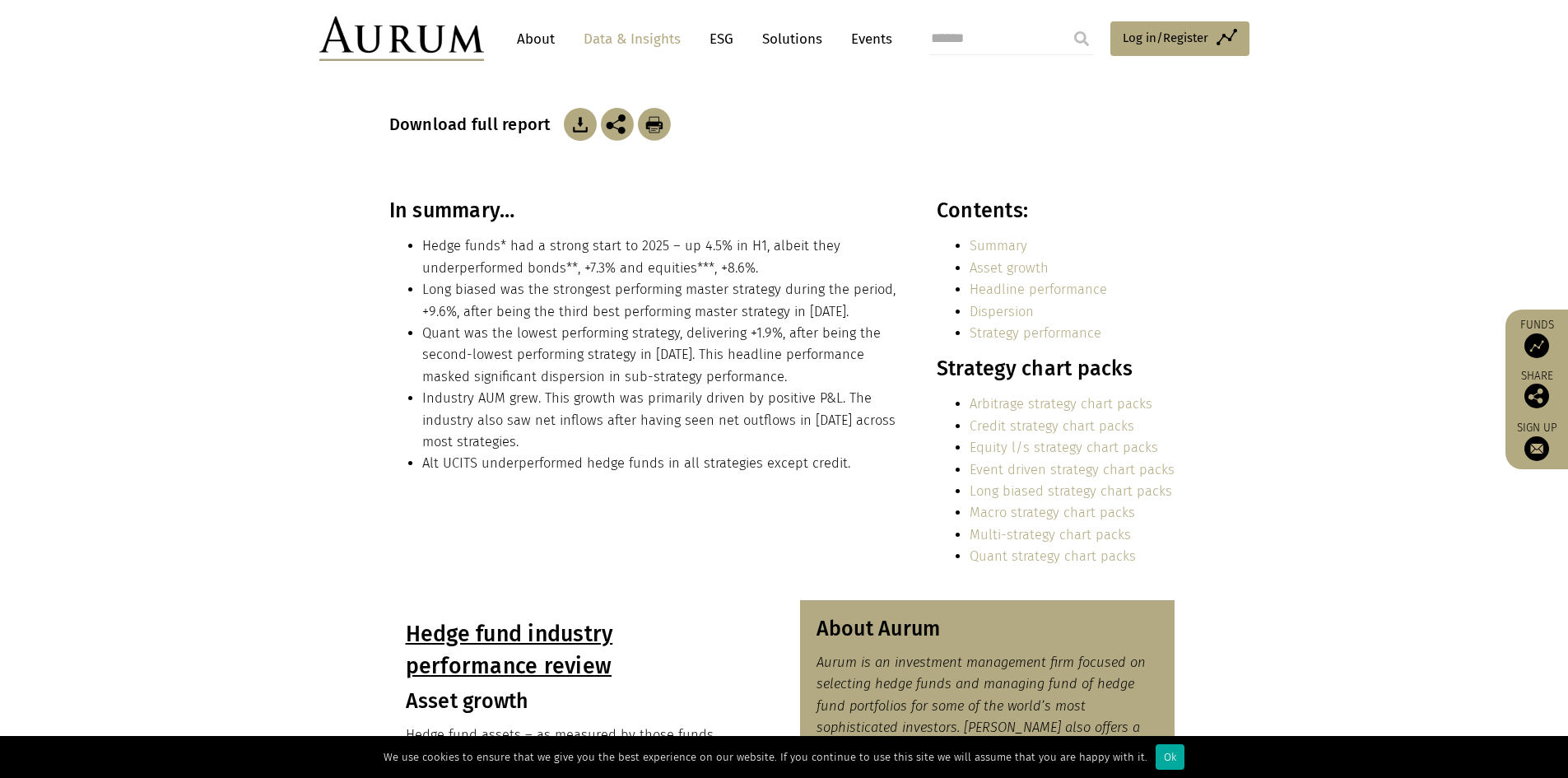
scroll to position [329, 0]
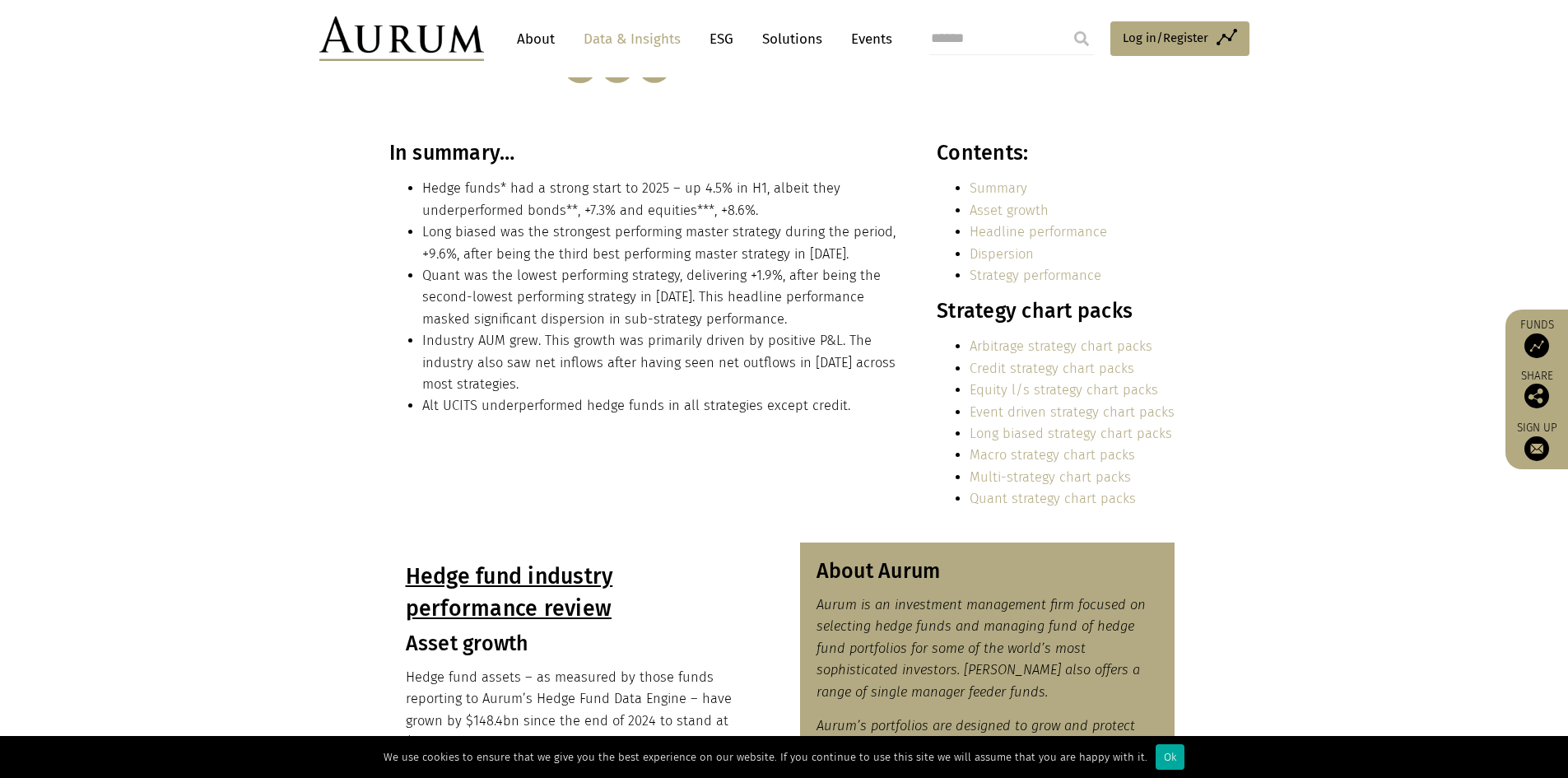
click at [1021, 501] on link "Quant strategy chart packs" at bounding box center [1052, 498] width 166 height 15
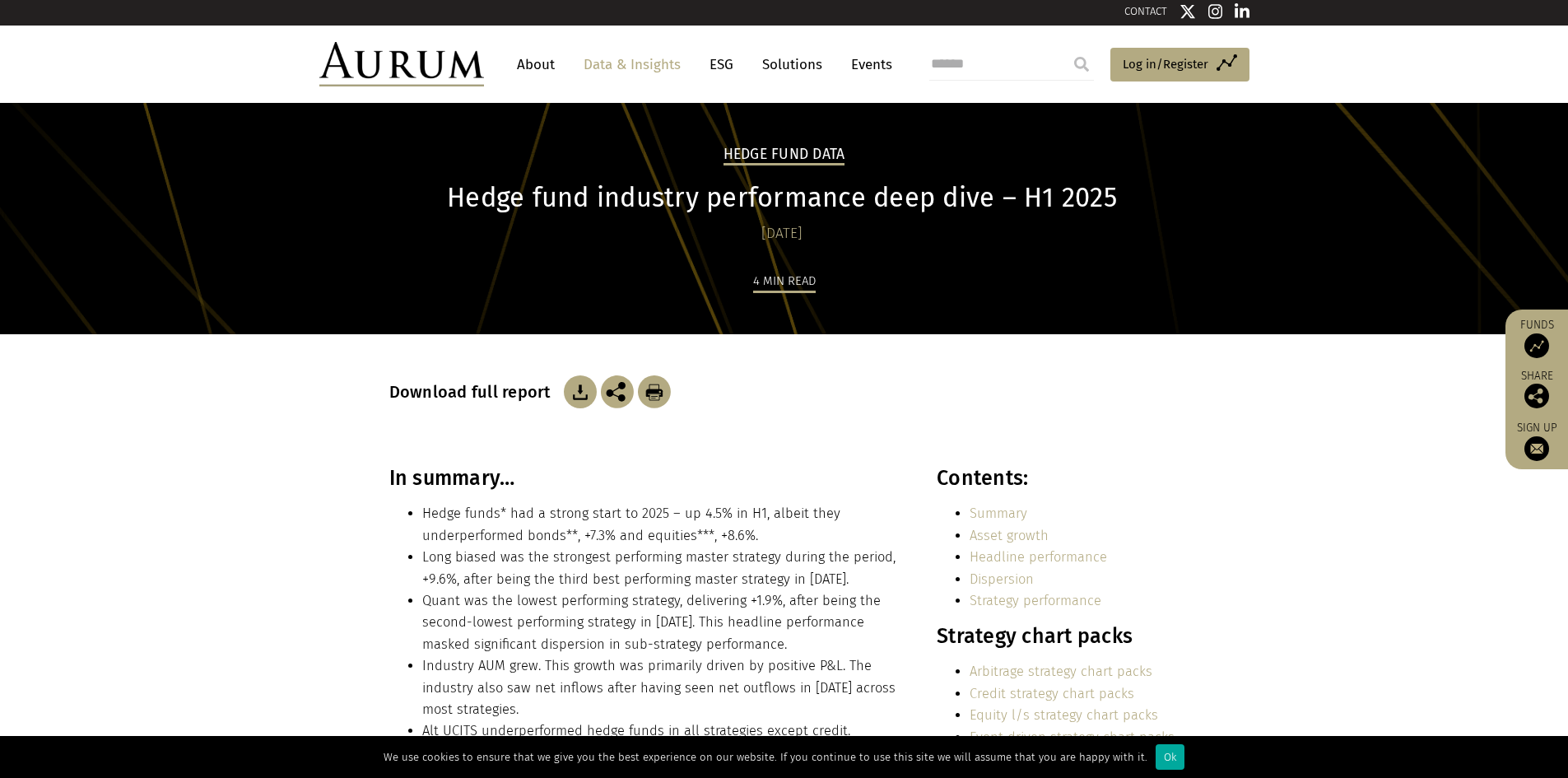
scroll to position [0, 0]
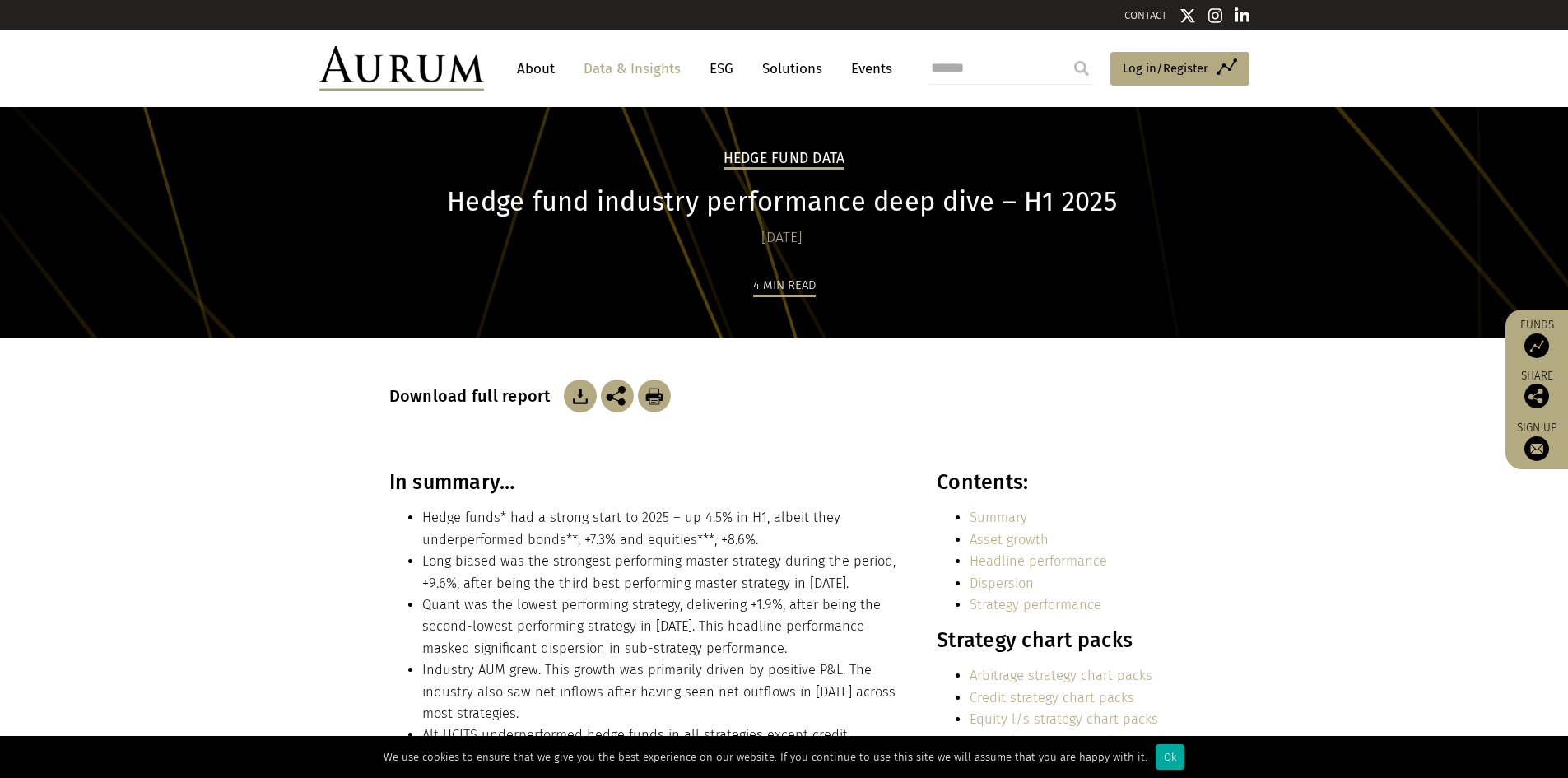
click at [1006, 514] on link "Summary" at bounding box center [999, 518] width 58 height 15
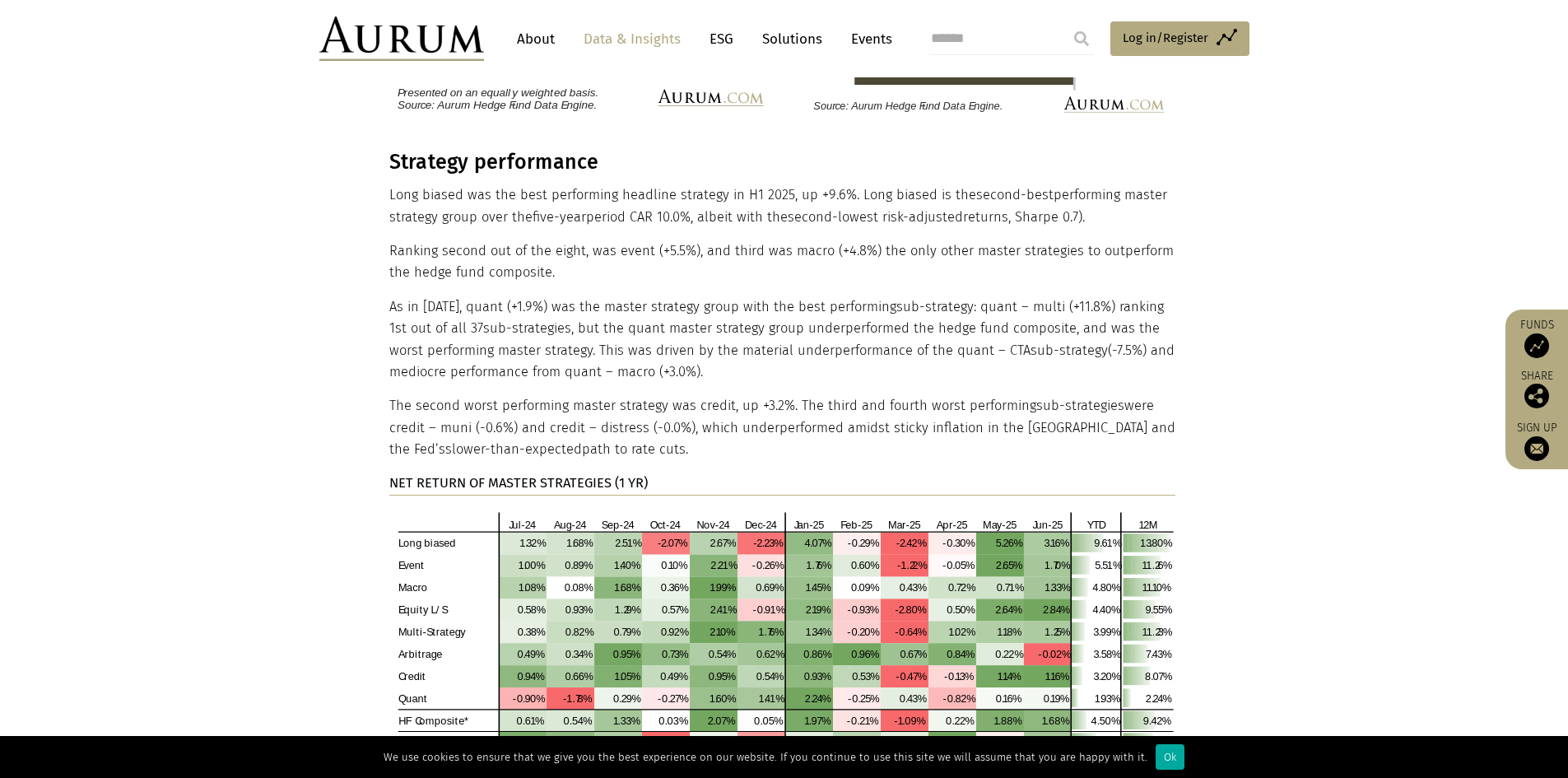
scroll to position [3191, 0]
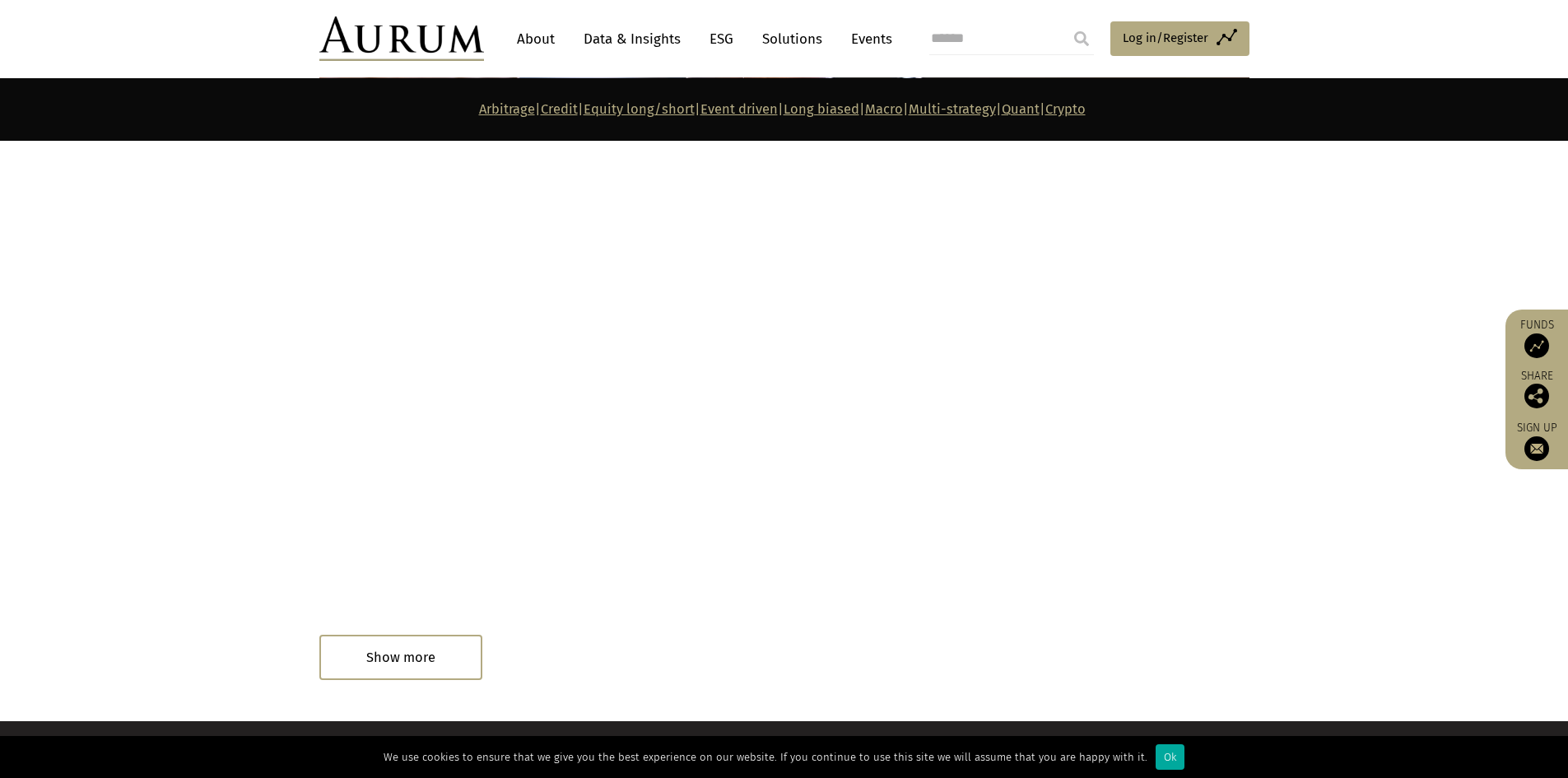
scroll to position [9071, 0]
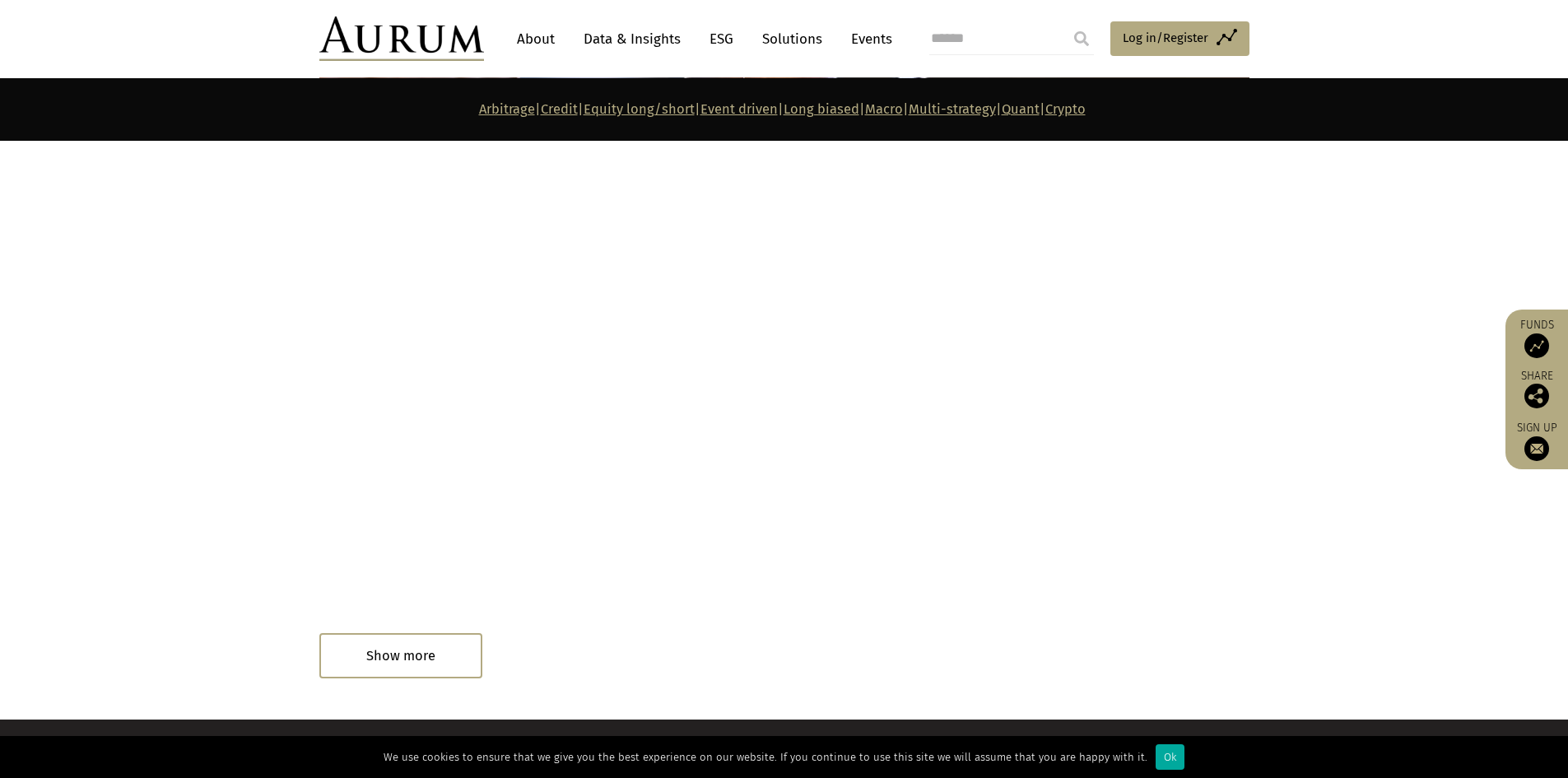
click at [1081, 119] on p "Arbitrage | Credit | Equity long/short | Event driven | Long biased | Macro | M…" at bounding box center [782, 109] width 926 height 21
click at [1039, 107] on link "Quant" at bounding box center [1021, 109] width 37 height 15
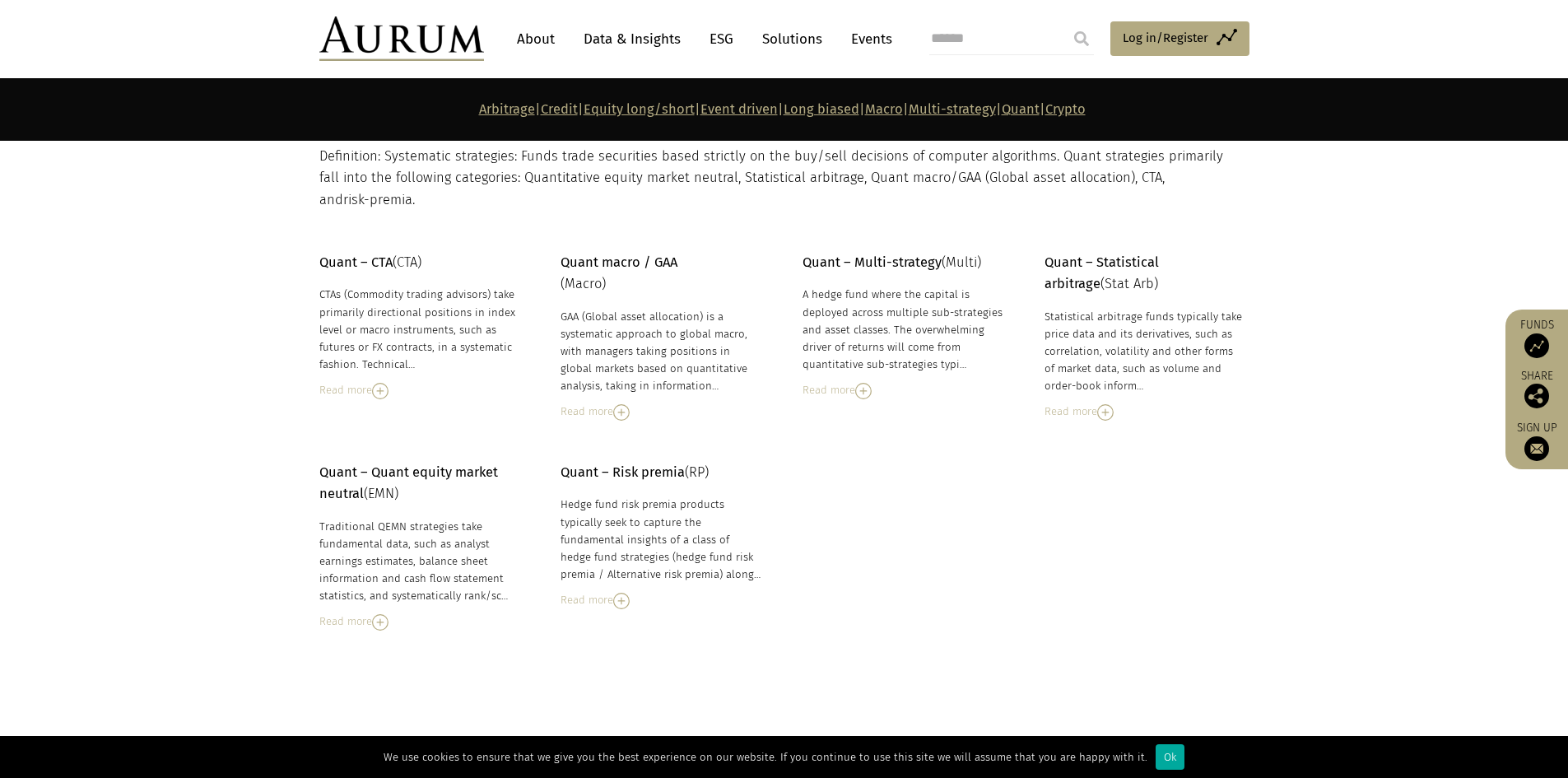
scroll to position [7095, 0]
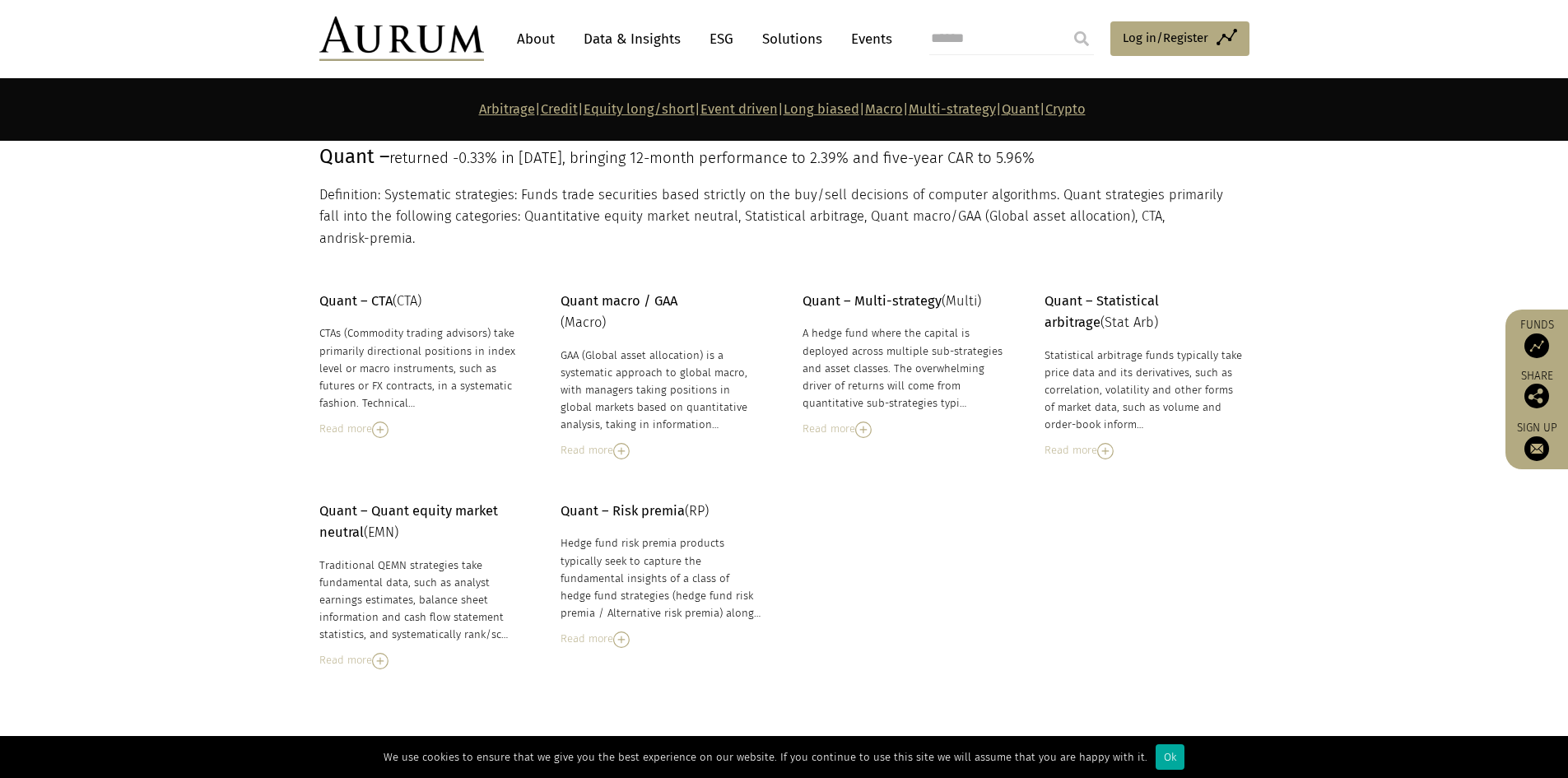
click at [842, 420] on div "Read more" at bounding box center [903, 428] width 201 height 18
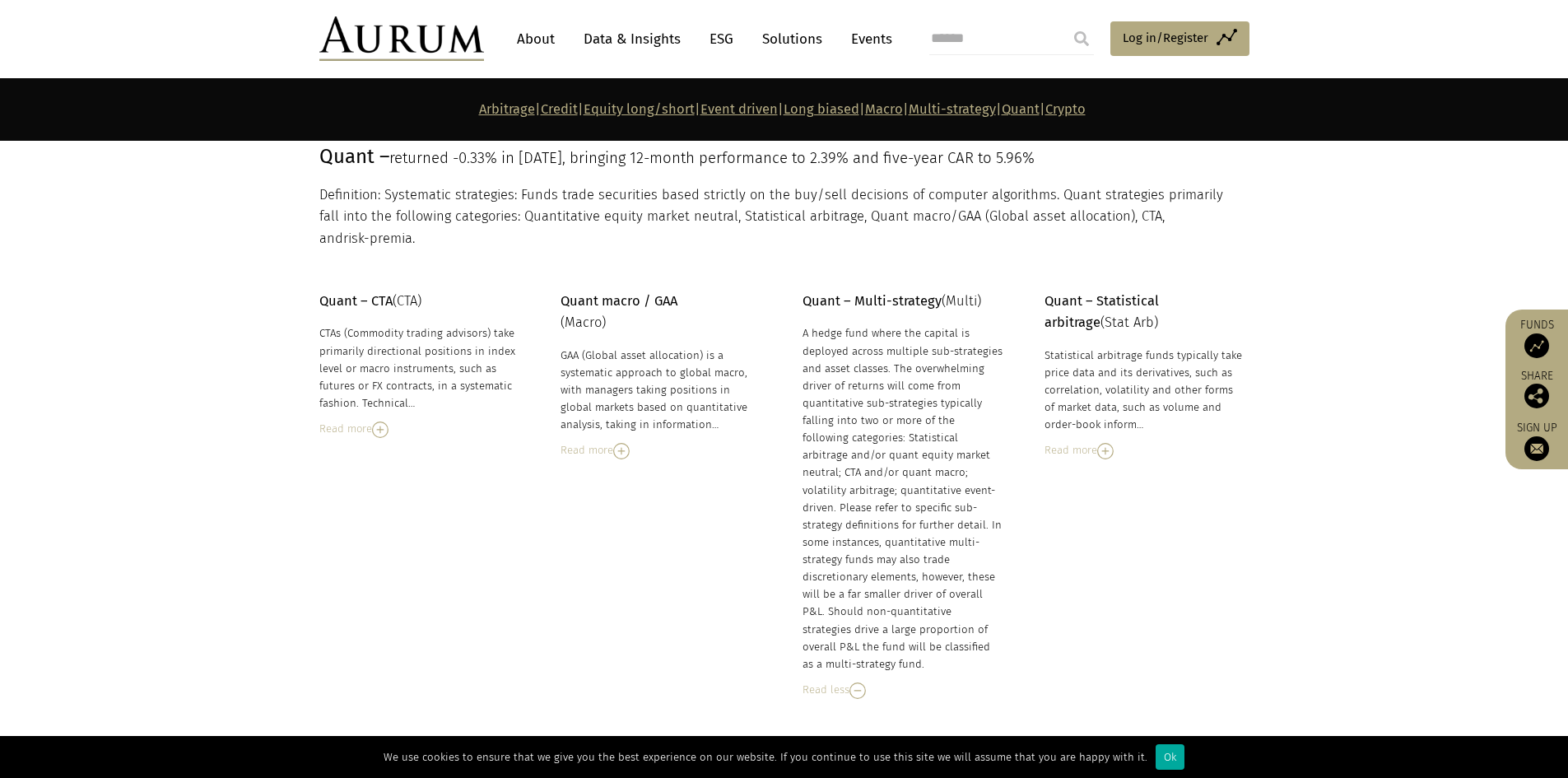
click at [596, 418] on div "GAA (Global asset allocation) is a systematic approach to global macro, with ma…" at bounding box center [661, 403] width 201 height 112
click at [592, 441] on div "Read more" at bounding box center [661, 449] width 201 height 18
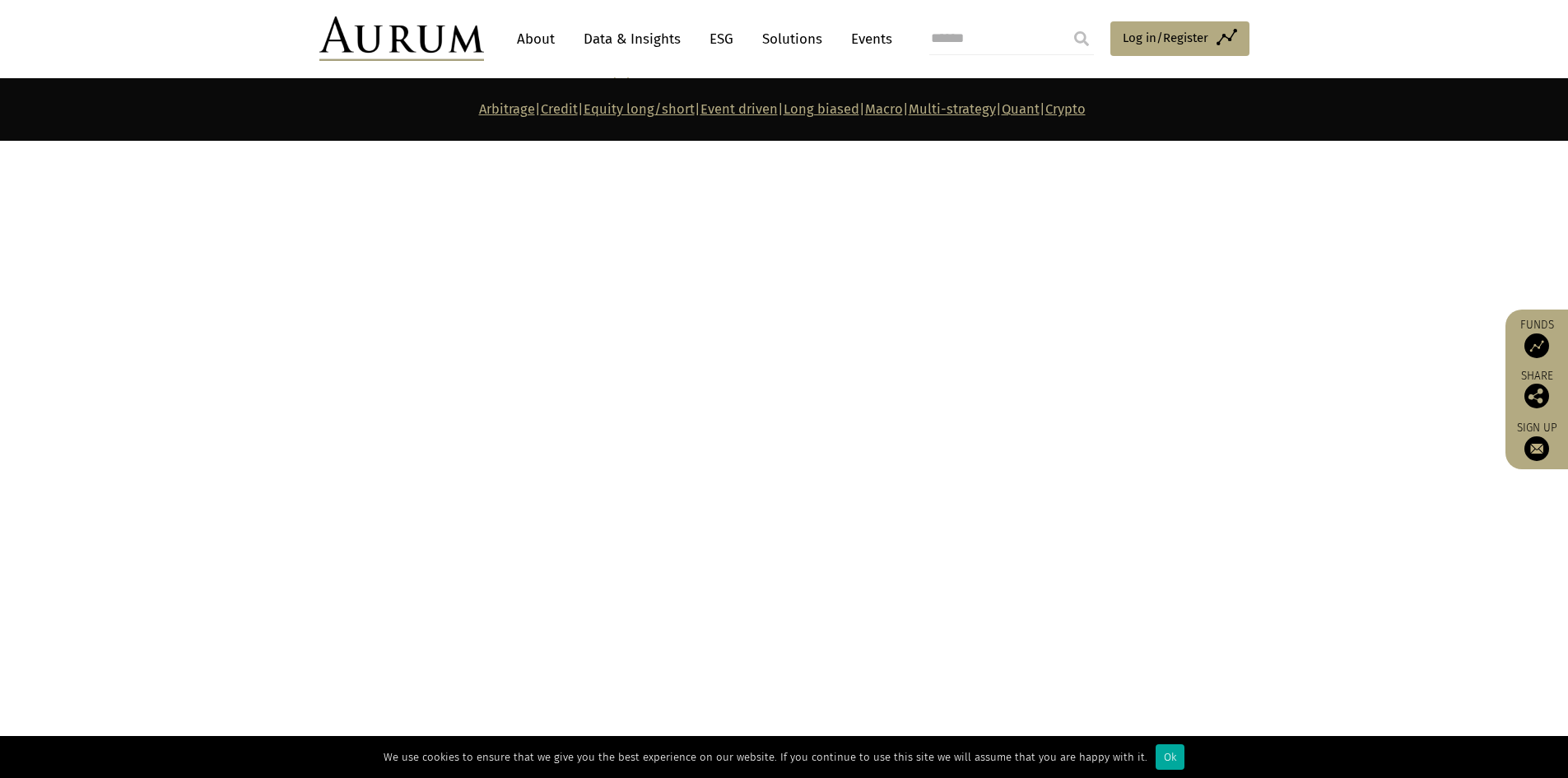
scroll to position [7588, 0]
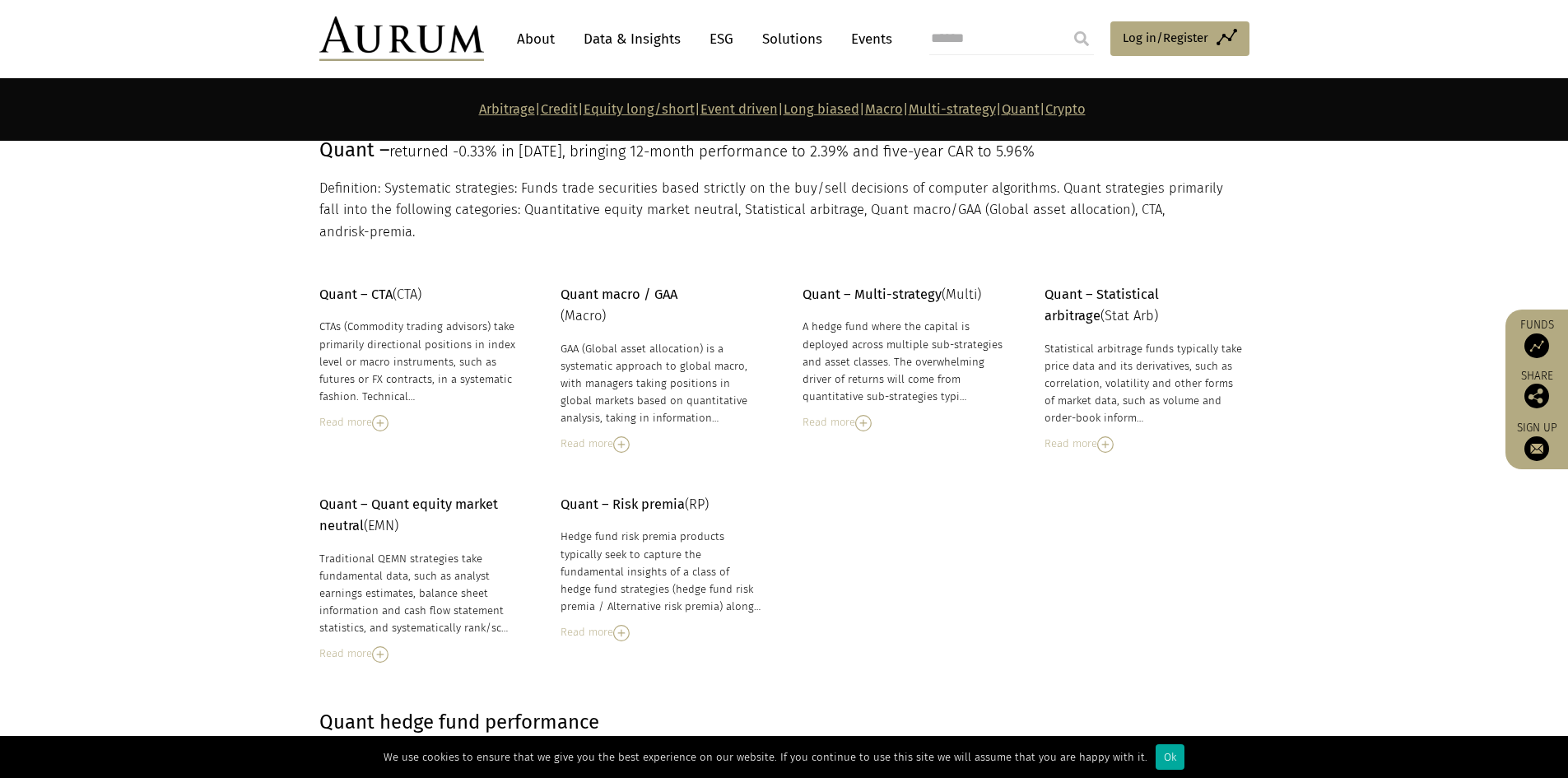
scroll to position [7095, 0]
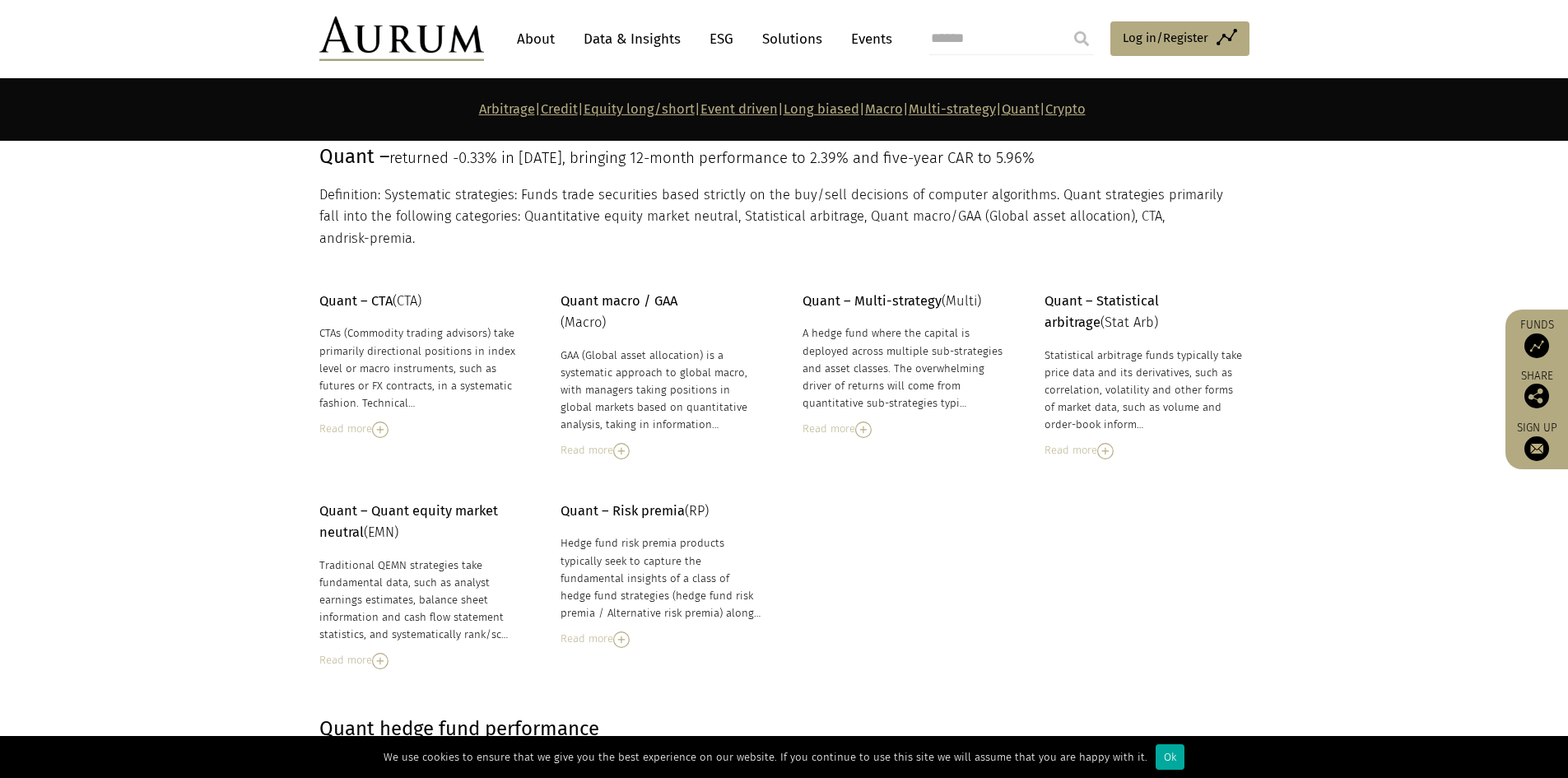
click at [603, 441] on div "Read more" at bounding box center [661, 449] width 201 height 18
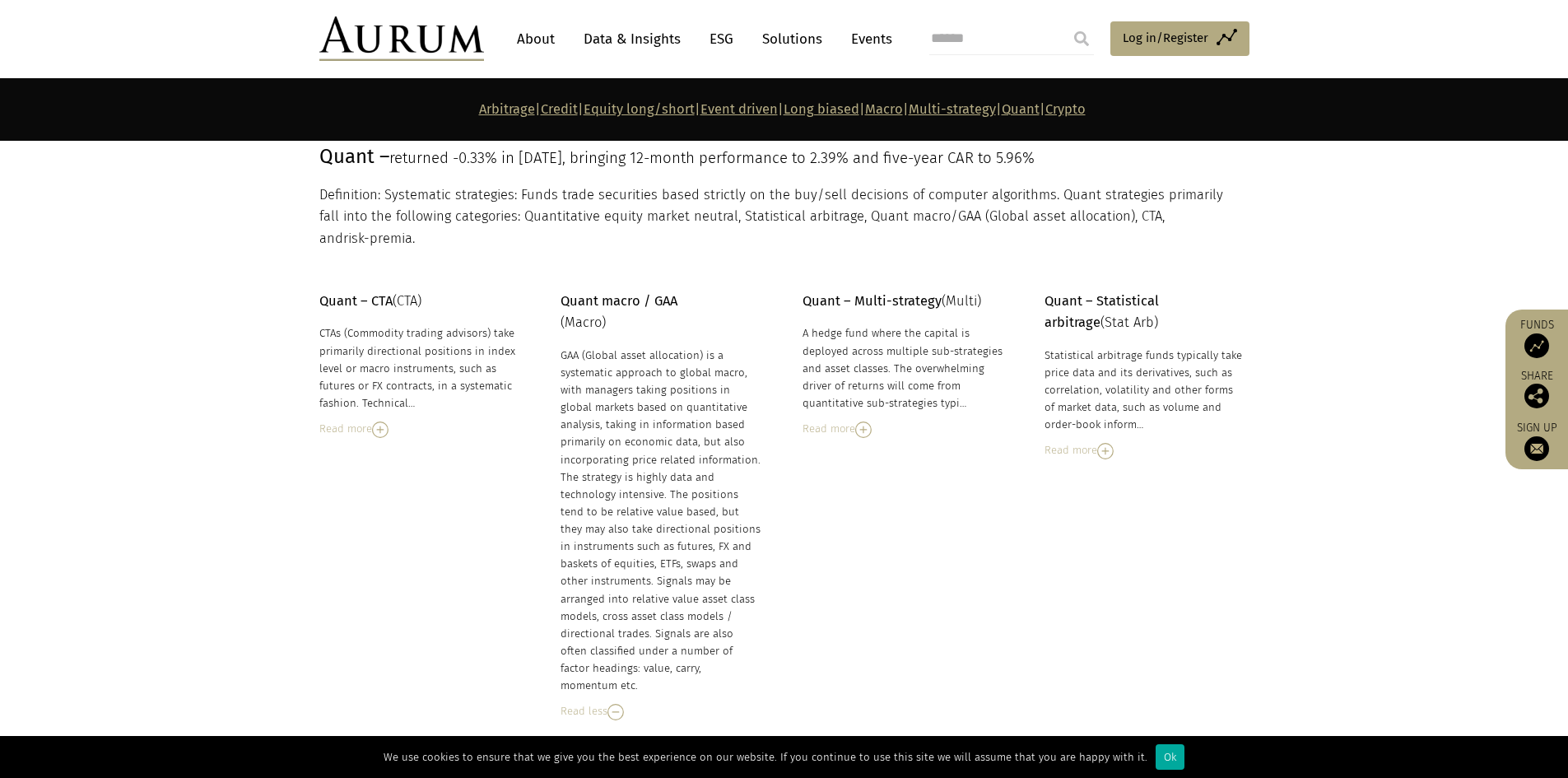
click at [1086, 441] on div "Read more" at bounding box center [1145, 449] width 201 height 18
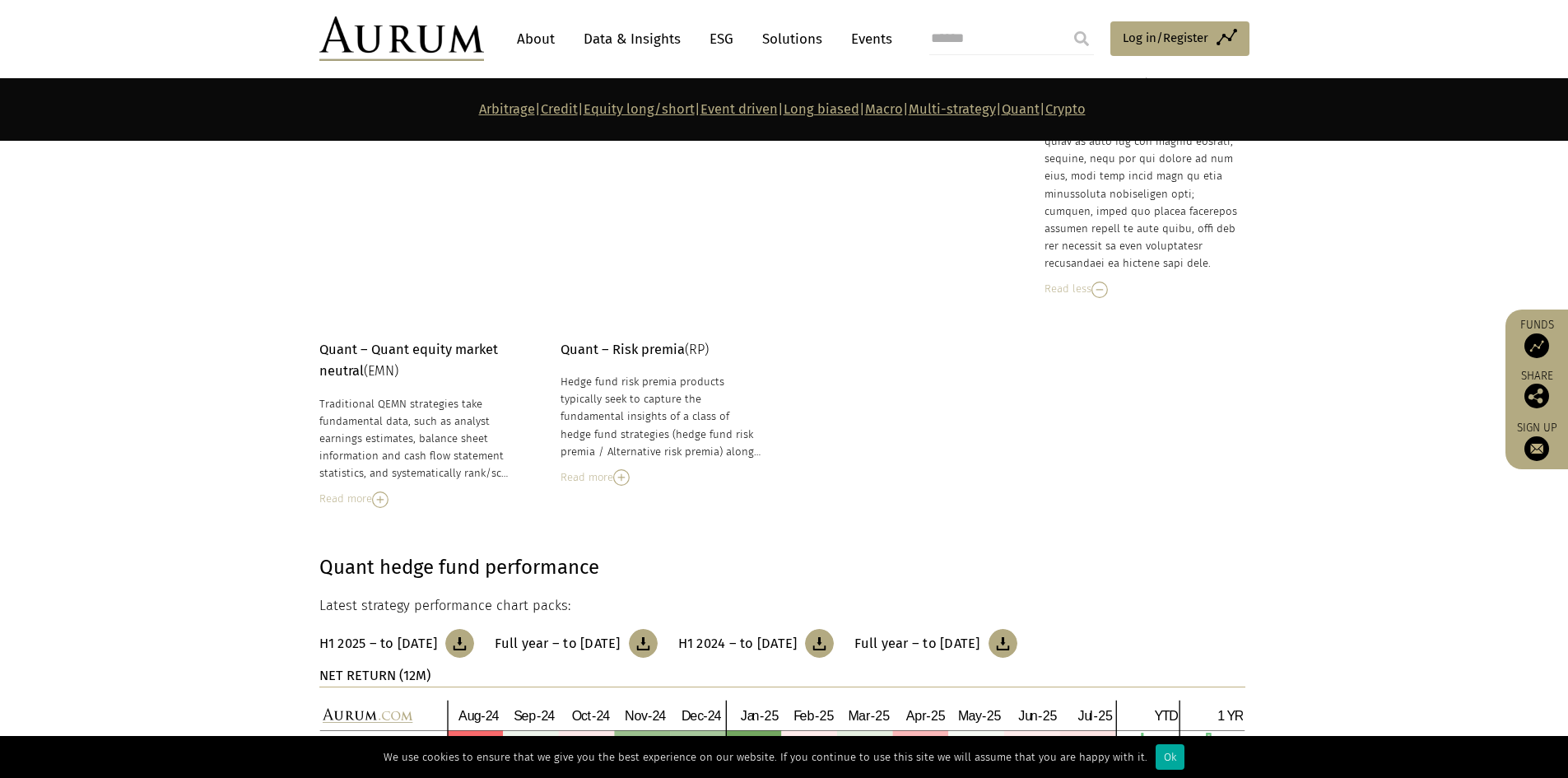
scroll to position [7918, 0]
click at [574, 467] on div "Read more" at bounding box center [661, 476] width 201 height 18
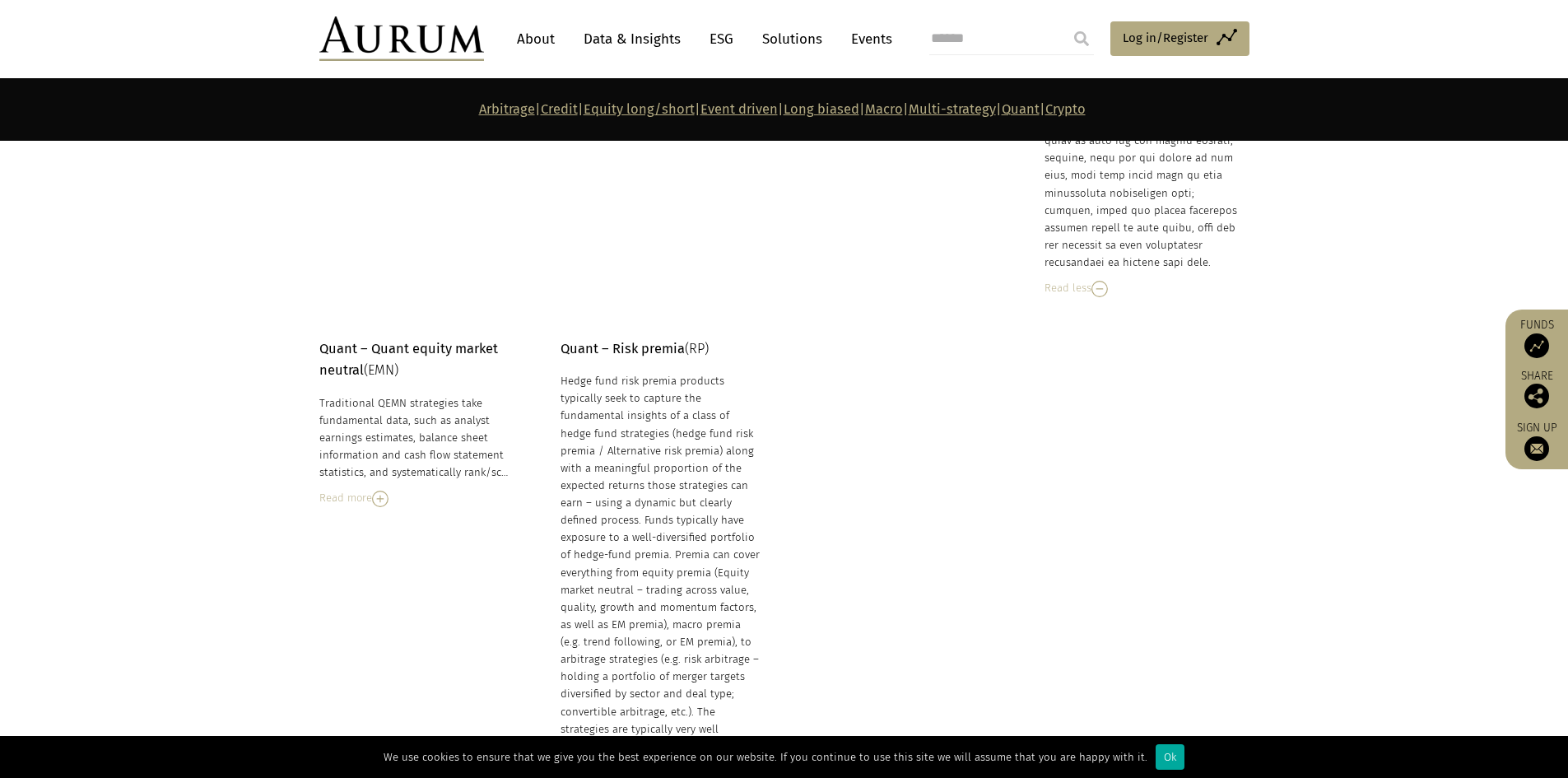
click at [331, 489] on div "Read more" at bounding box center [420, 497] width 201 height 18
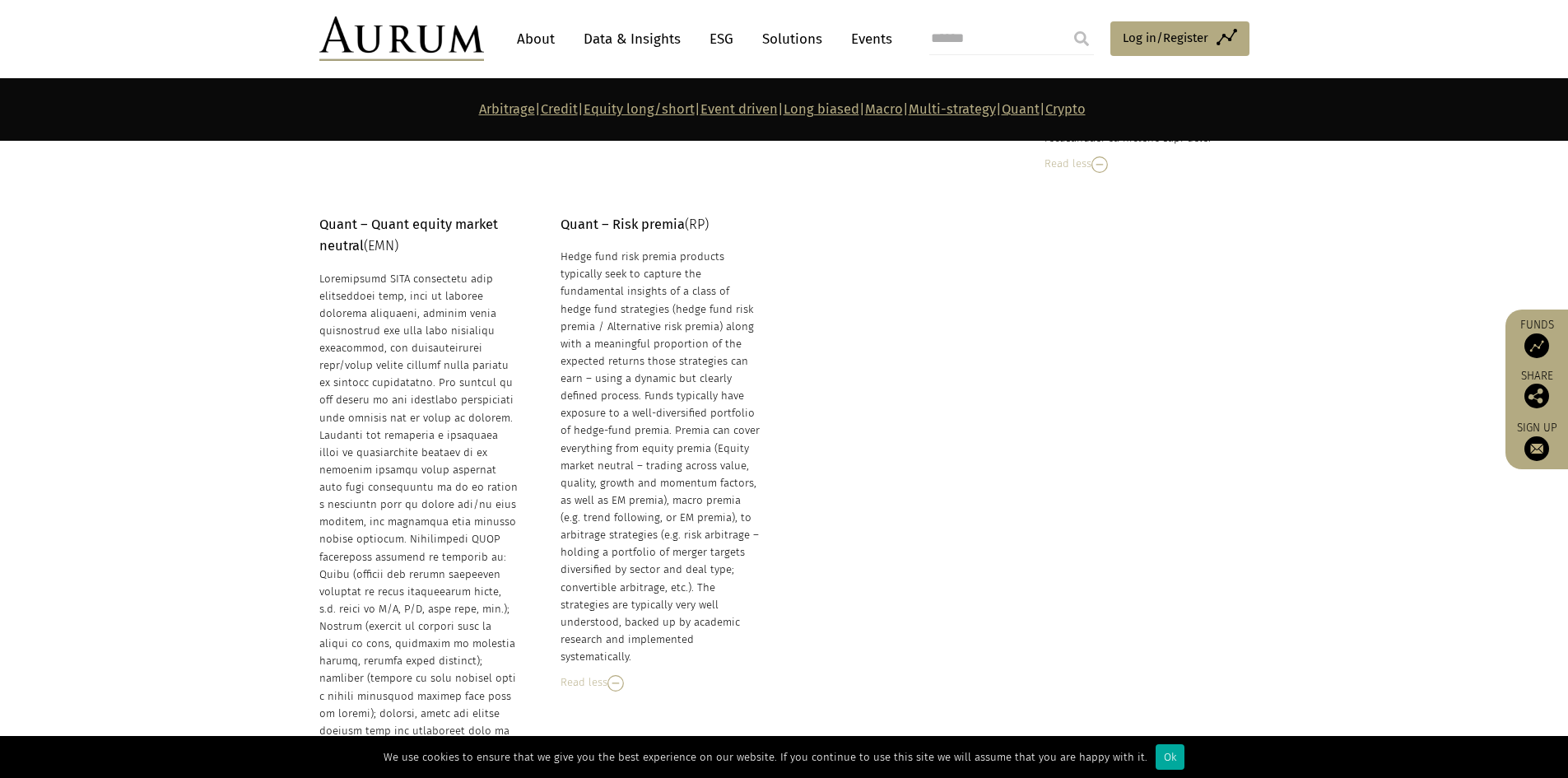
scroll to position [8082, 0]
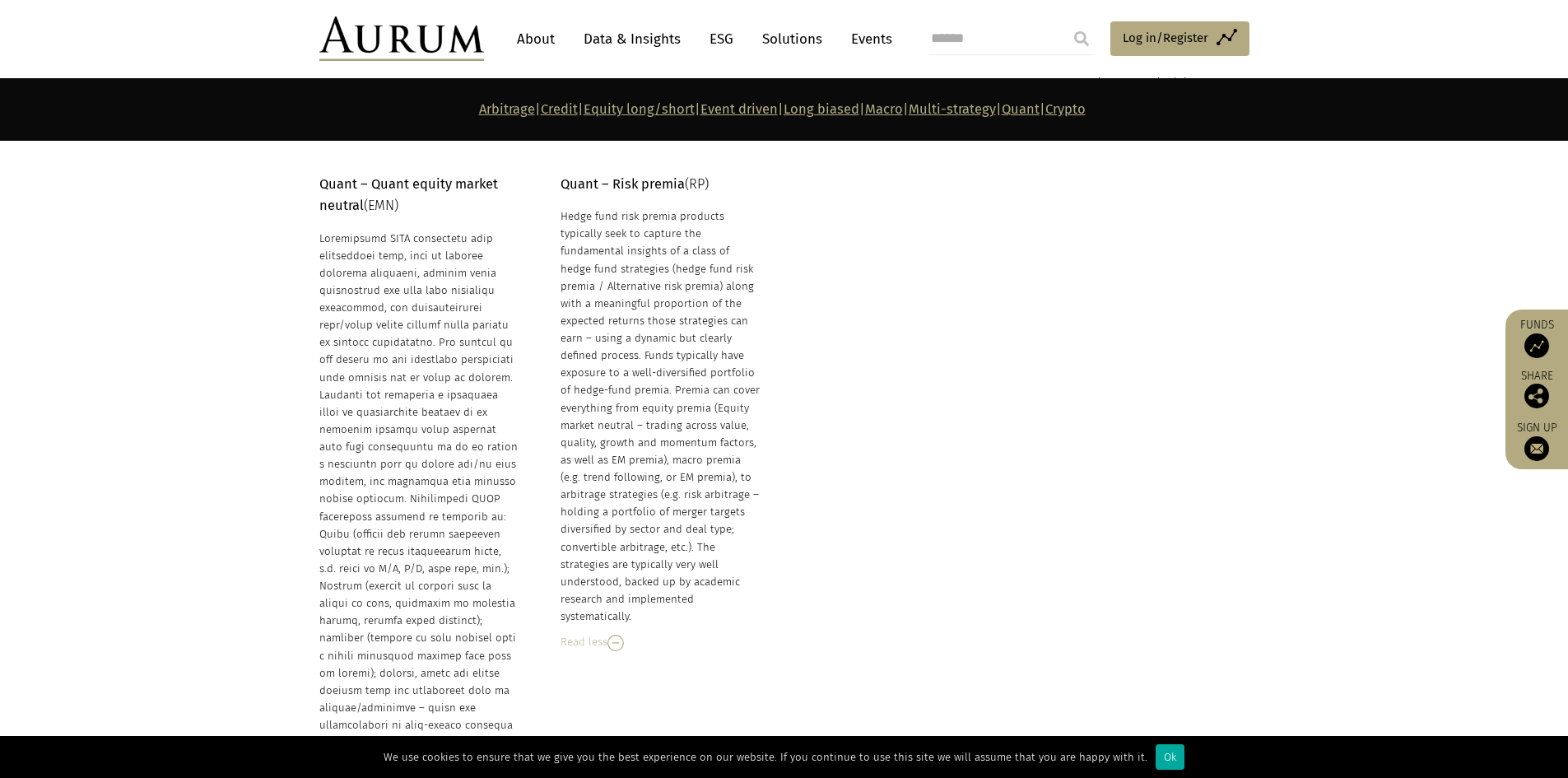
click at [590, 633] on div "Read less" at bounding box center [661, 642] width 201 height 18
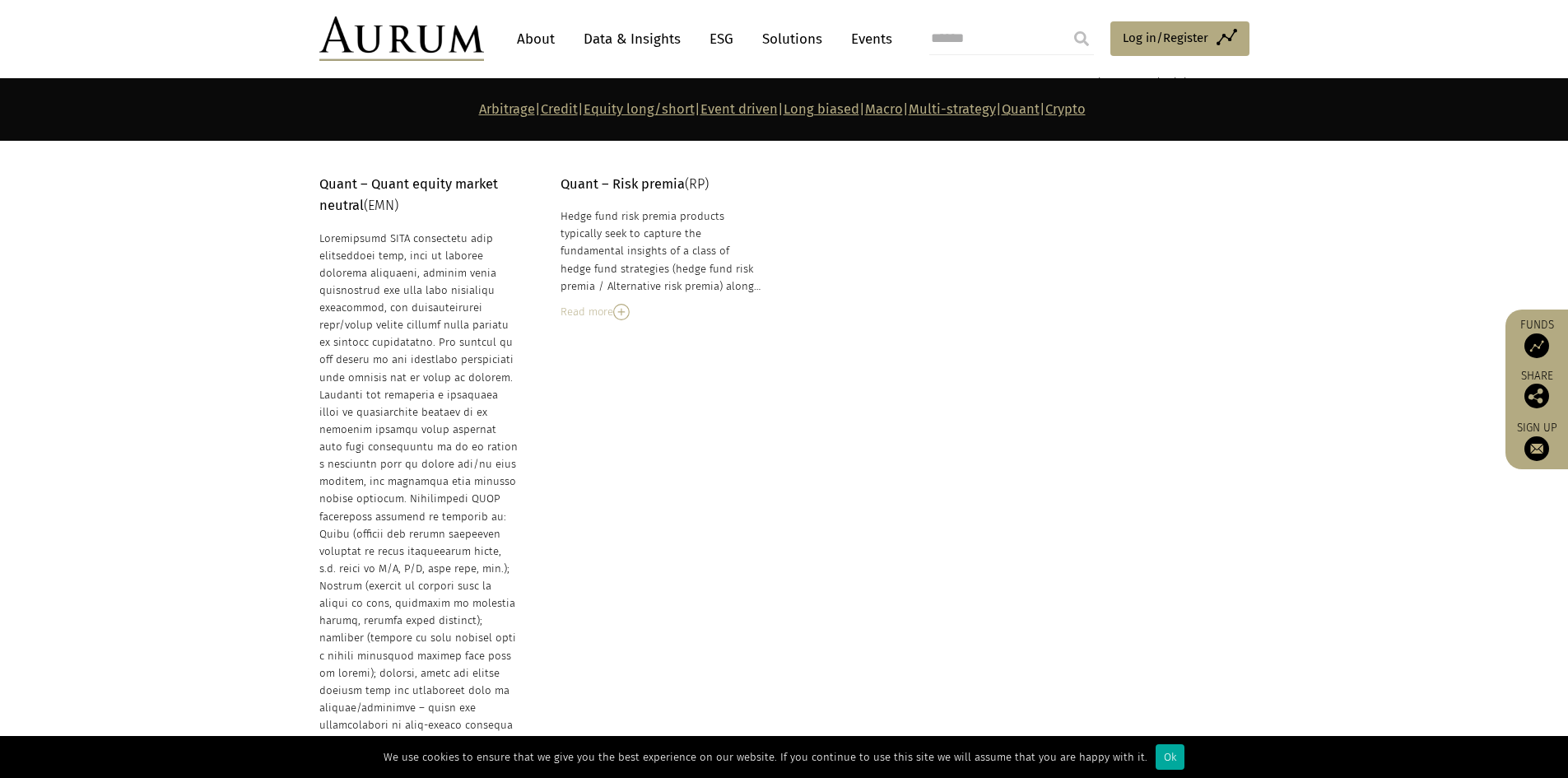
click at [359, 759] on div "Read less" at bounding box center [420, 768] width 201 height 18
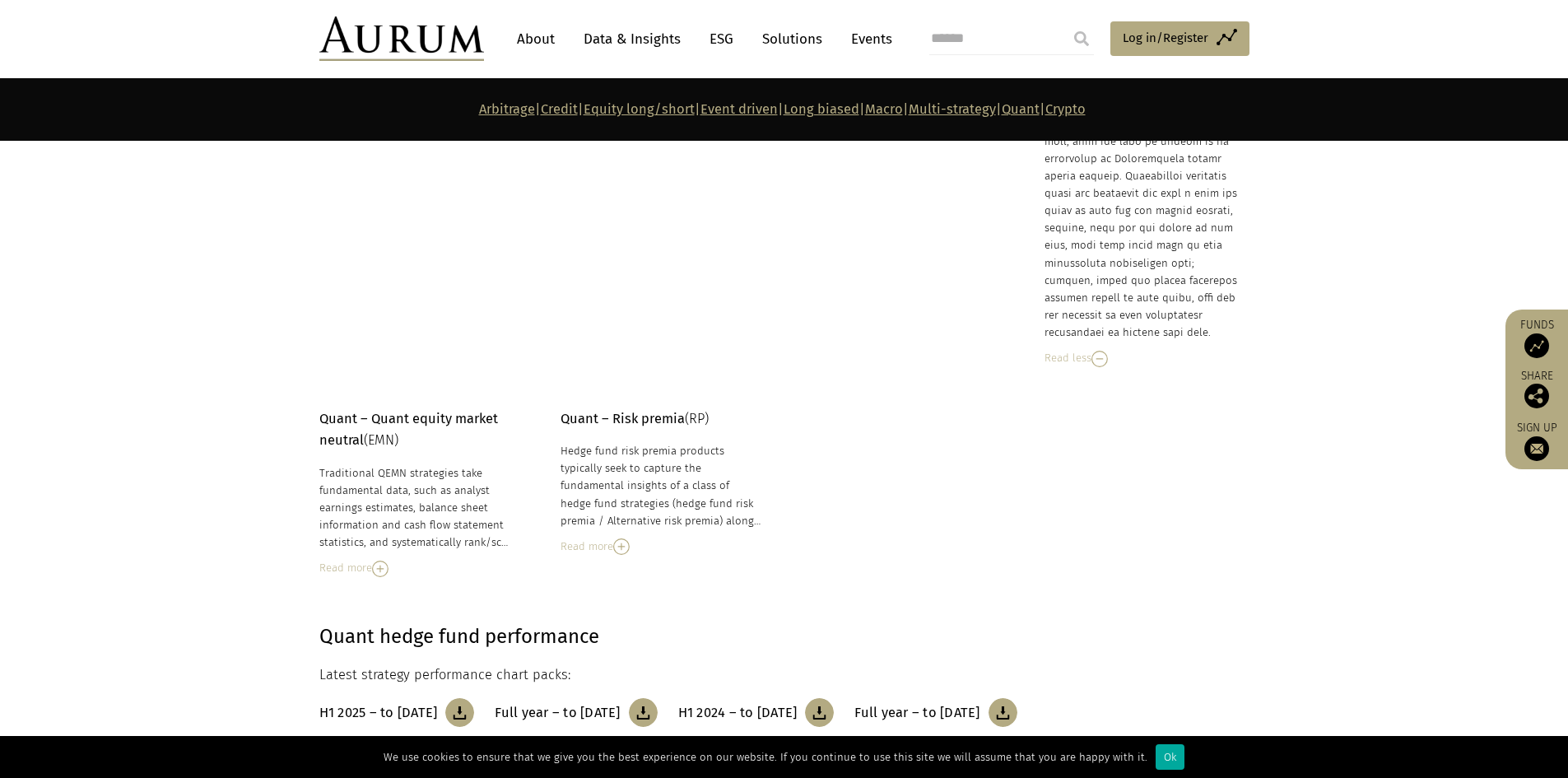
scroll to position [7753, 0]
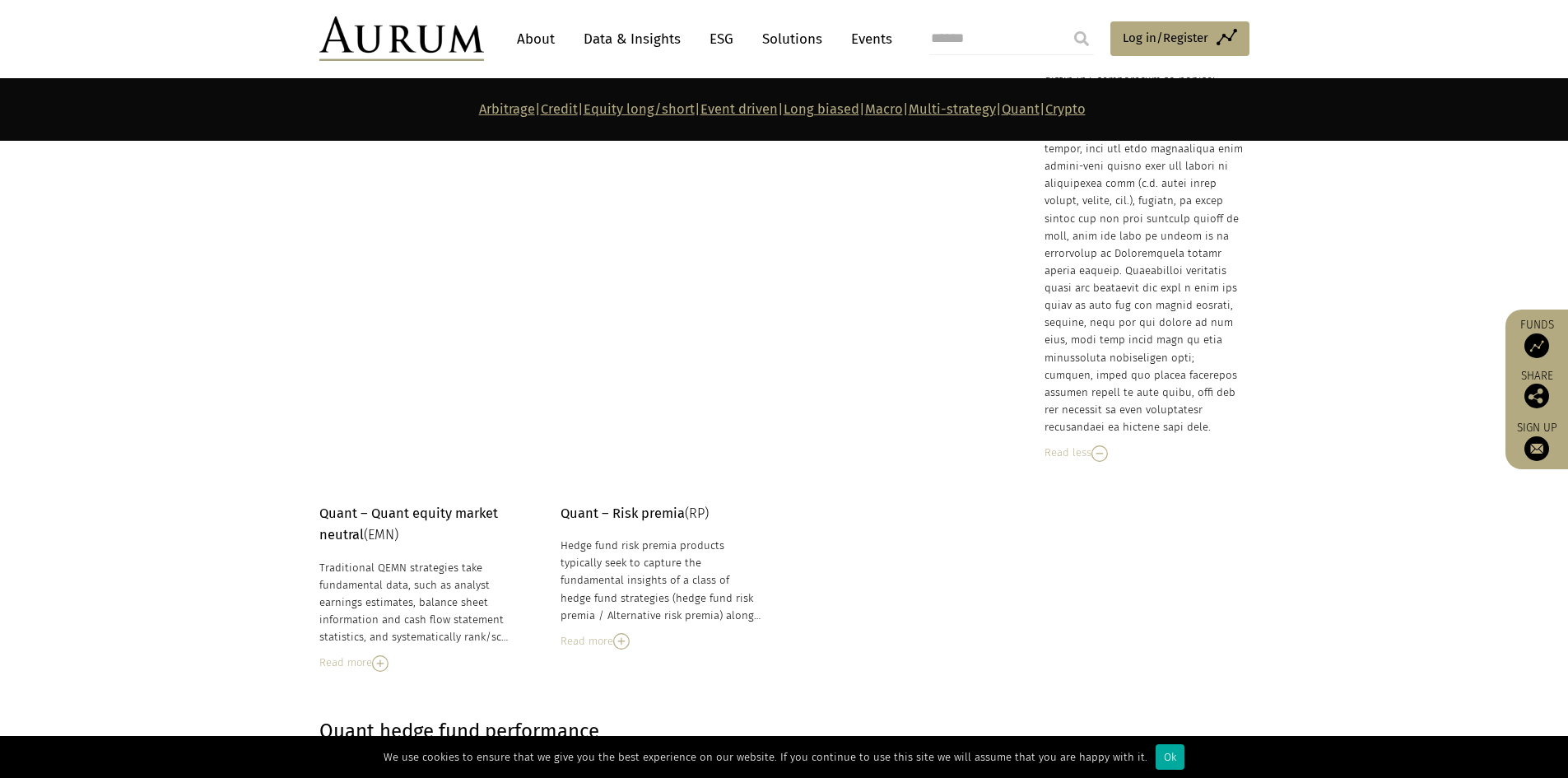
click at [1075, 443] on div "Read less" at bounding box center [1145, 452] width 201 height 18
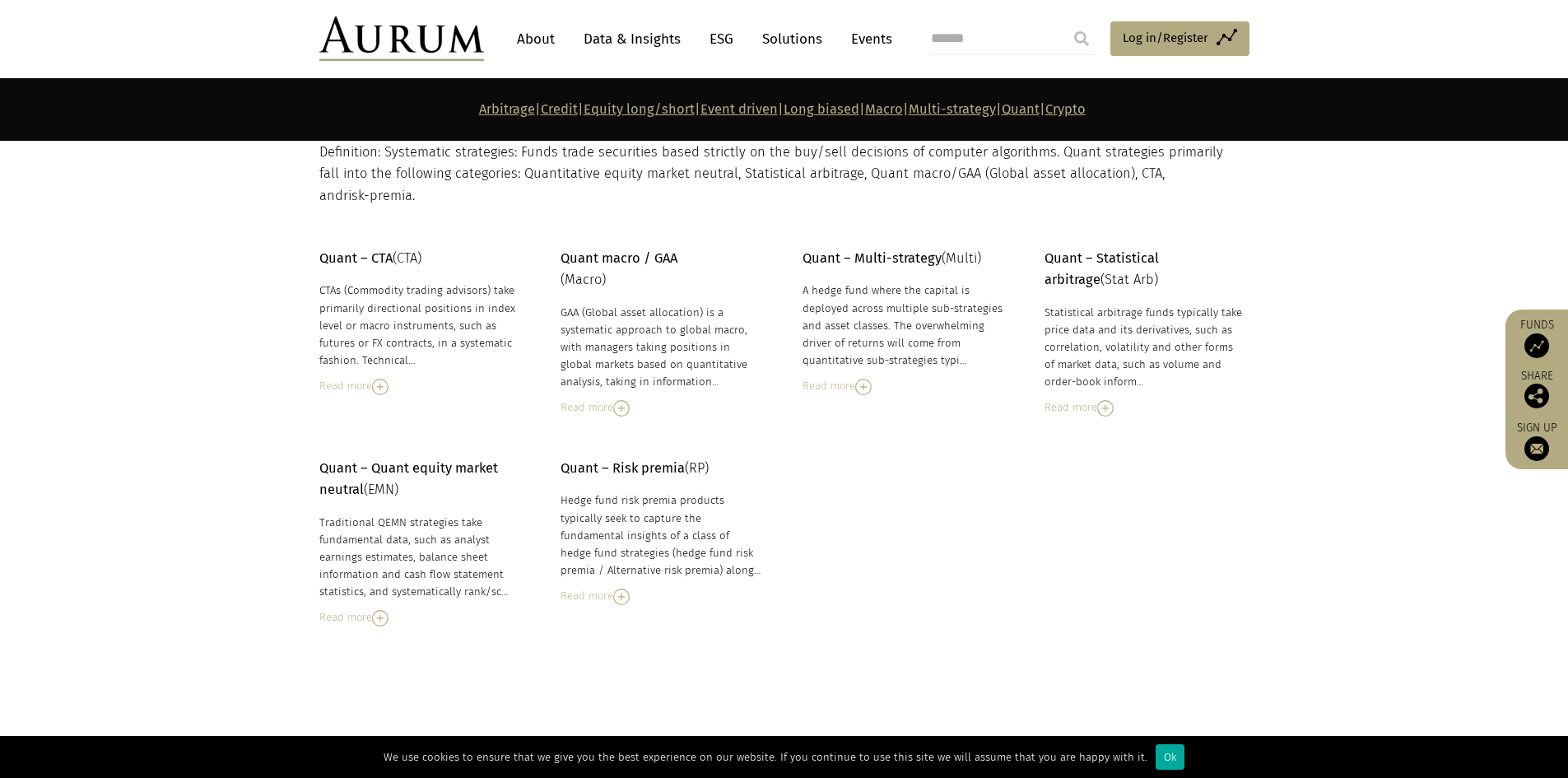
scroll to position [7262, 0]
